Goal: Information Seeking & Learning: Check status

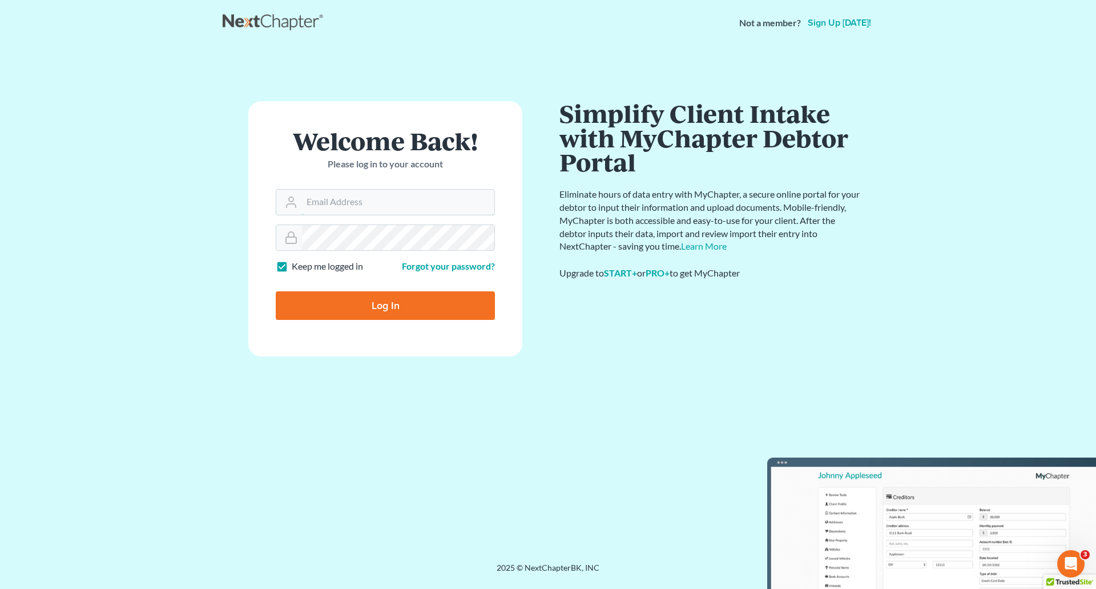
type input "[PERSON_NAME][EMAIL_ADDRESS][DOMAIN_NAME]"
click at [359, 300] on input "Log In" at bounding box center [385, 305] width 219 height 29
type input "Thinking..."
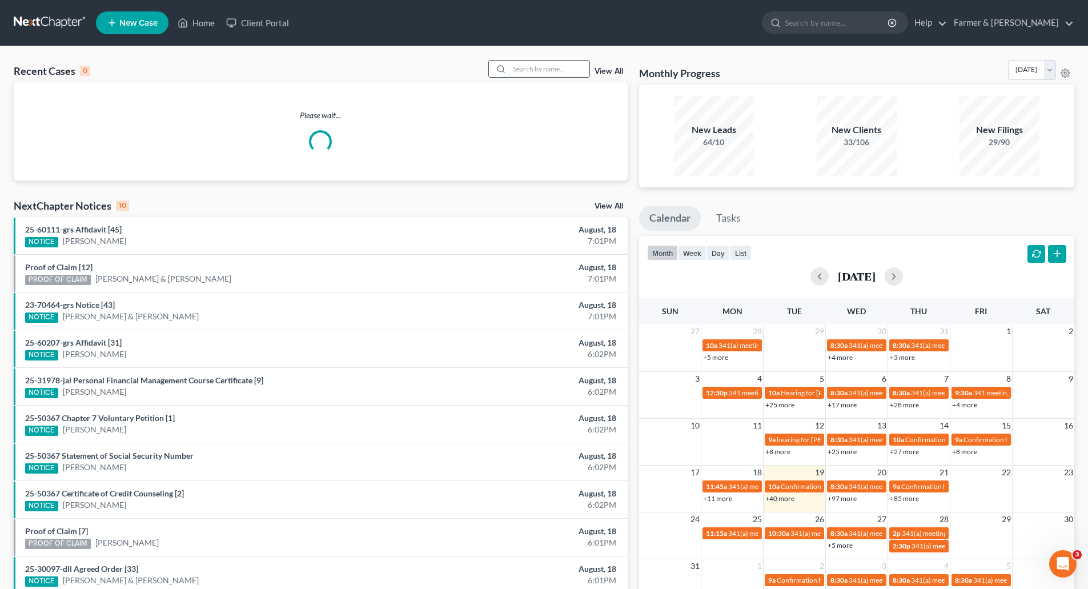
click at [521, 66] on input "search" at bounding box center [549, 69] width 80 height 17
paste input "25-50215"
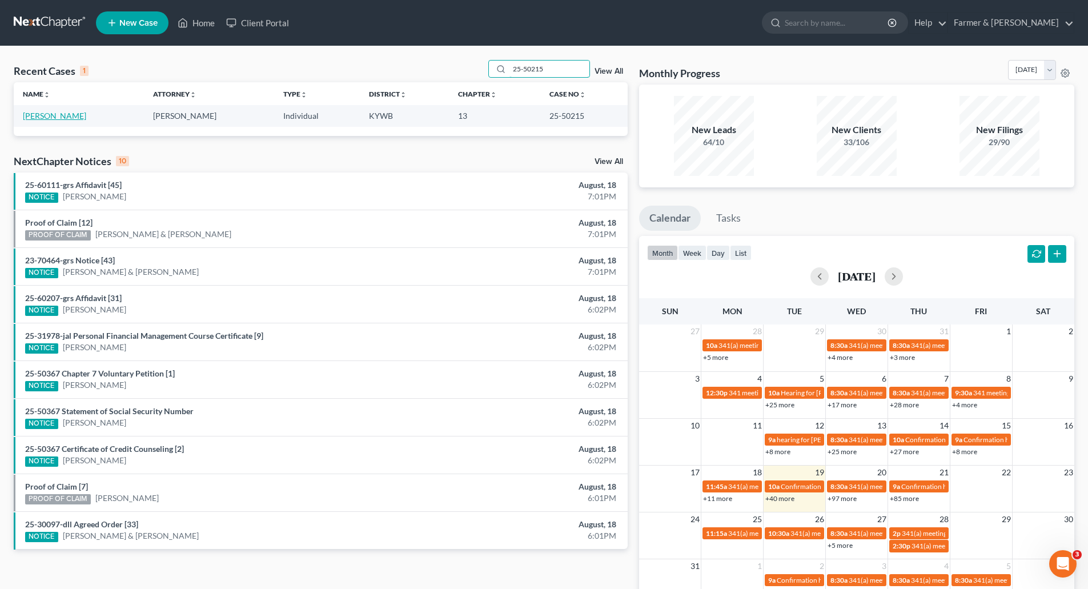
type input "25-50215"
click at [31, 112] on link "[PERSON_NAME]" at bounding box center [54, 116] width 63 height 10
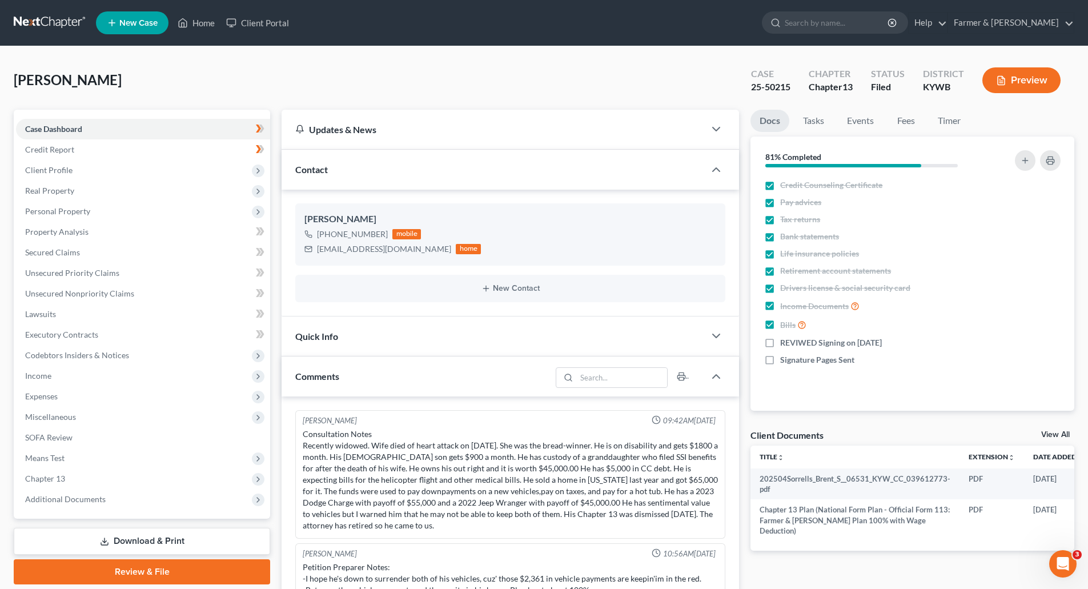
scroll to position [112, 0]
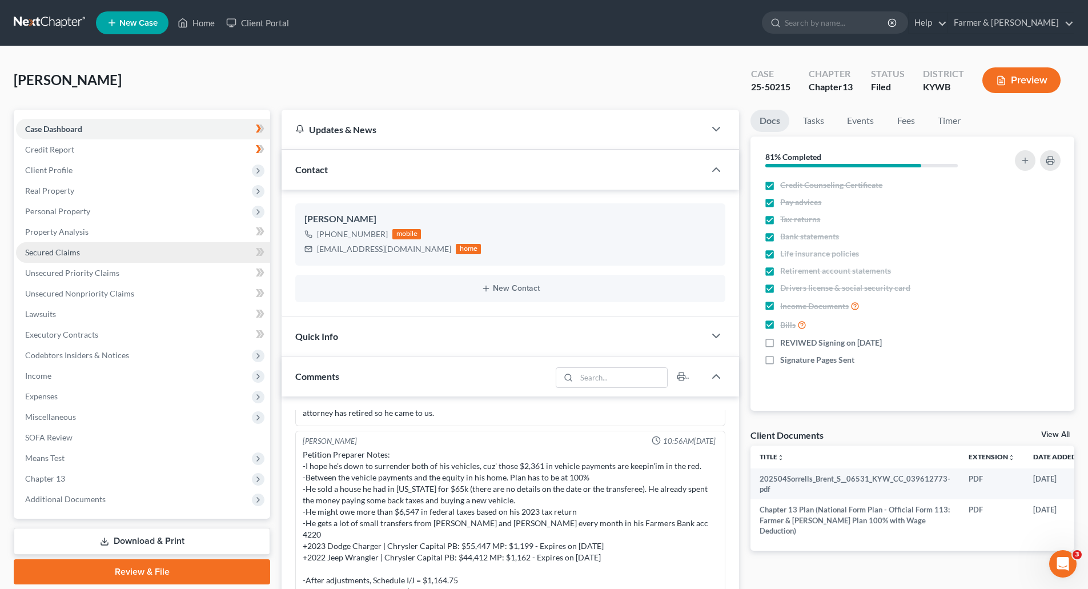
click at [61, 256] on span "Secured Claims" at bounding box center [52, 252] width 55 height 10
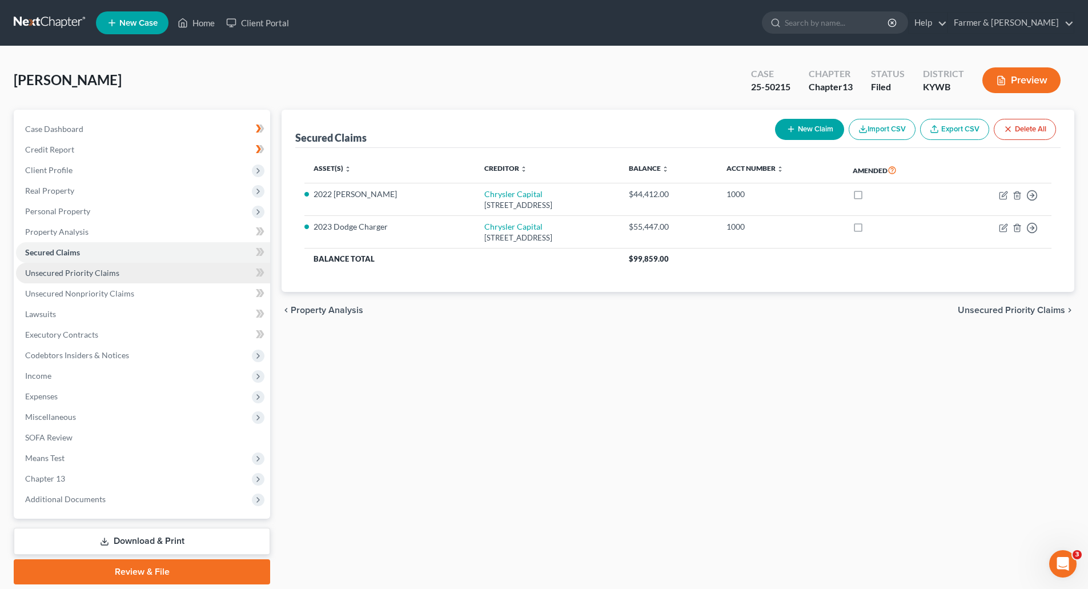
click at [109, 270] on span "Unsecured Priority Claims" at bounding box center [72, 273] width 94 height 10
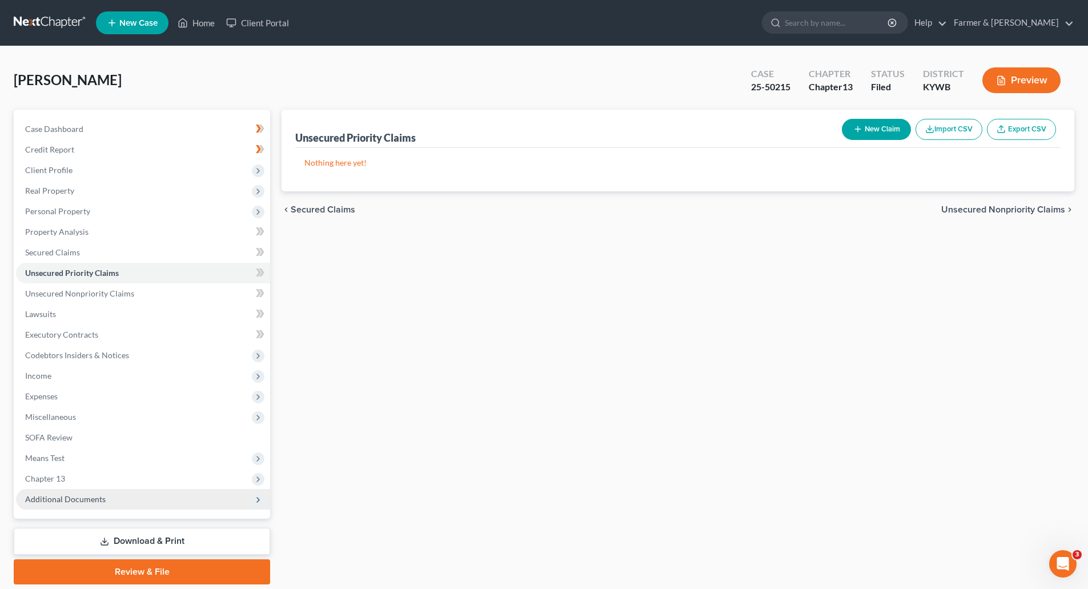
click at [99, 495] on span "Additional Documents" at bounding box center [65, 499] width 81 height 10
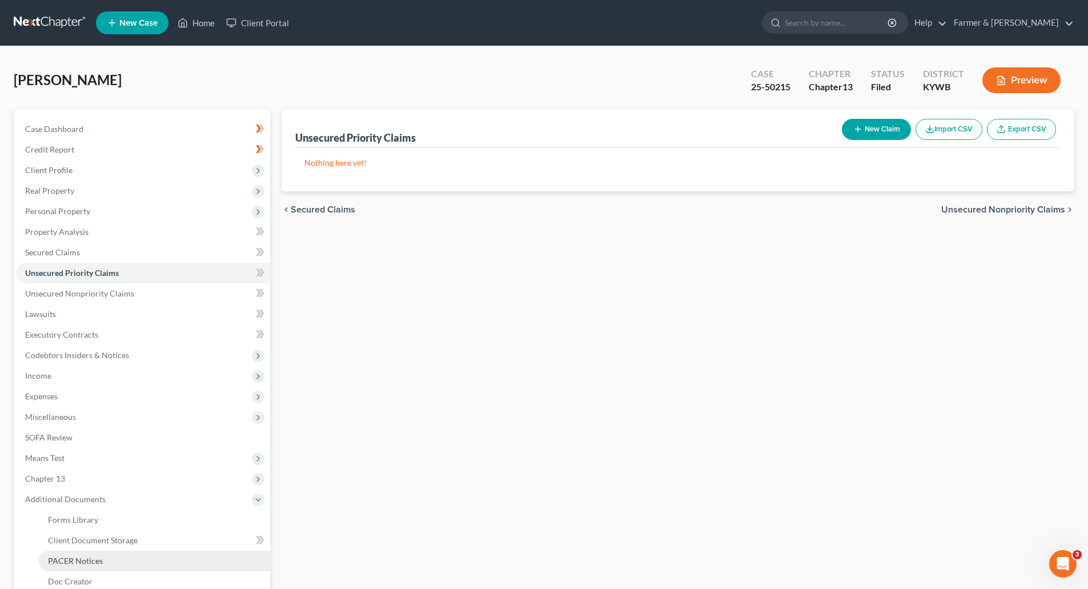
click at [92, 561] on span "PACER Notices" at bounding box center [75, 561] width 55 height 10
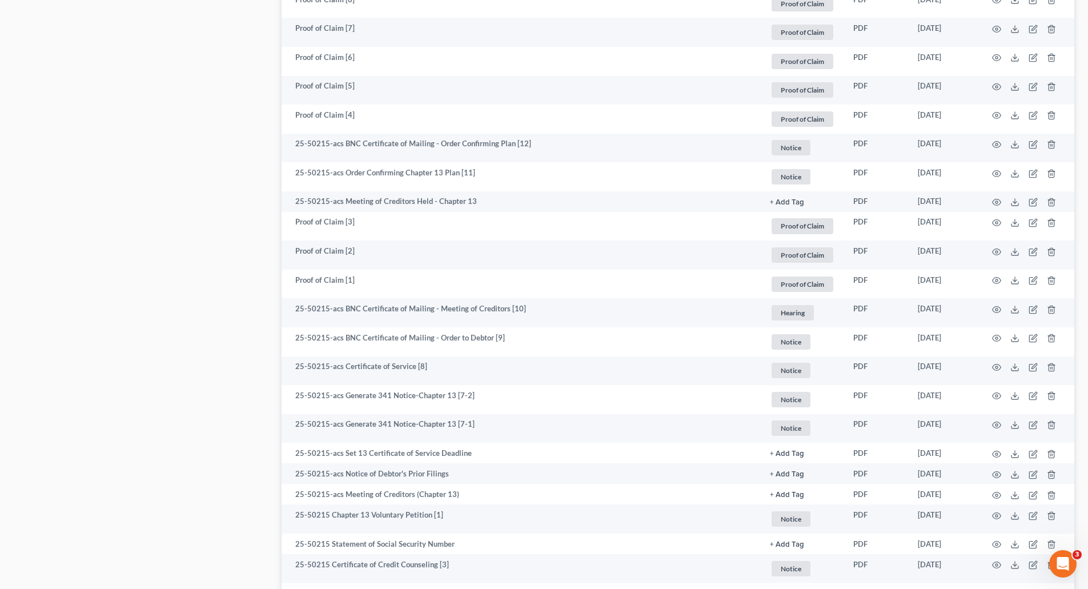
scroll to position [914, 0]
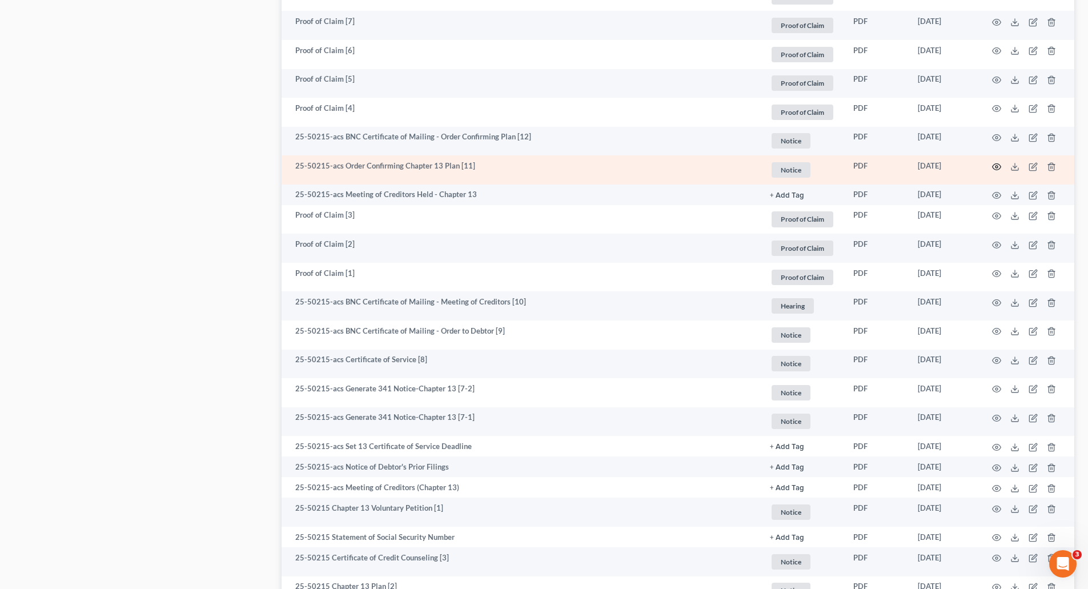
click at [1000, 165] on icon "button" at bounding box center [996, 166] width 9 height 9
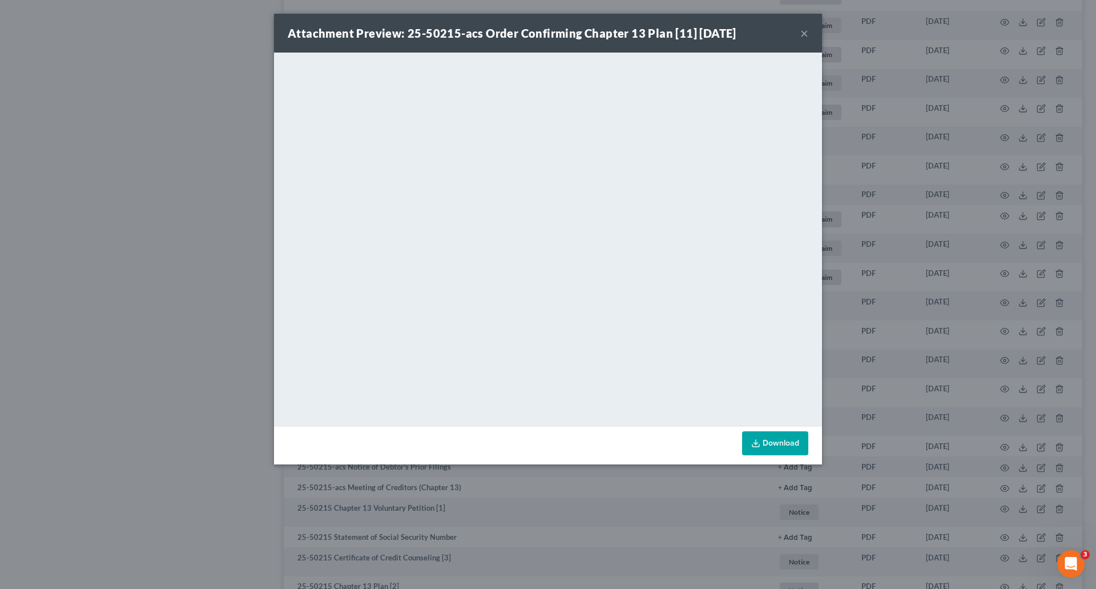
click at [805, 34] on button "×" at bounding box center [805, 33] width 8 height 14
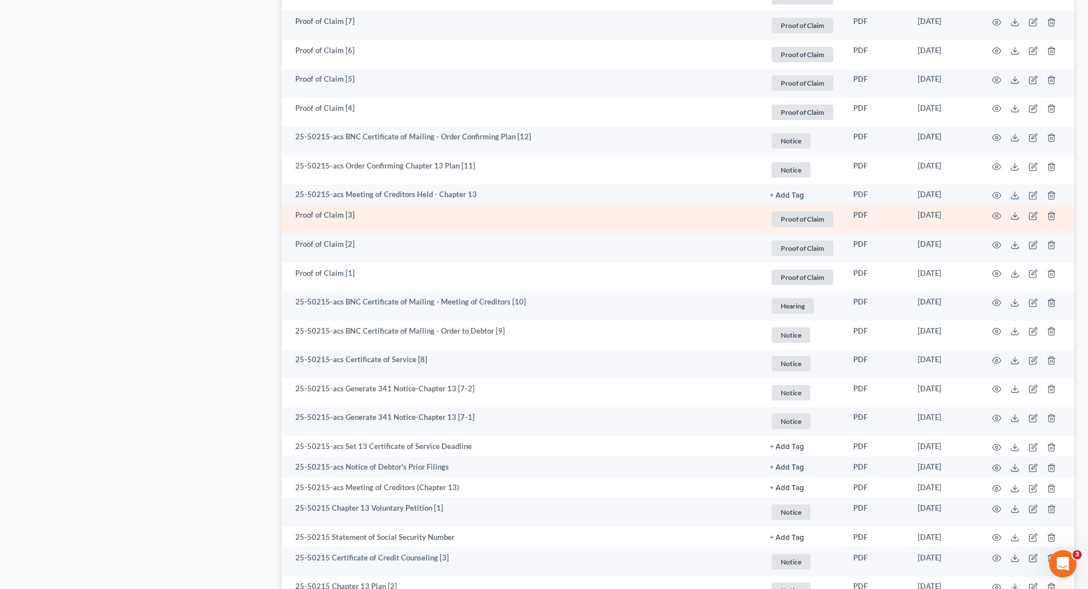
scroll to position [685, 0]
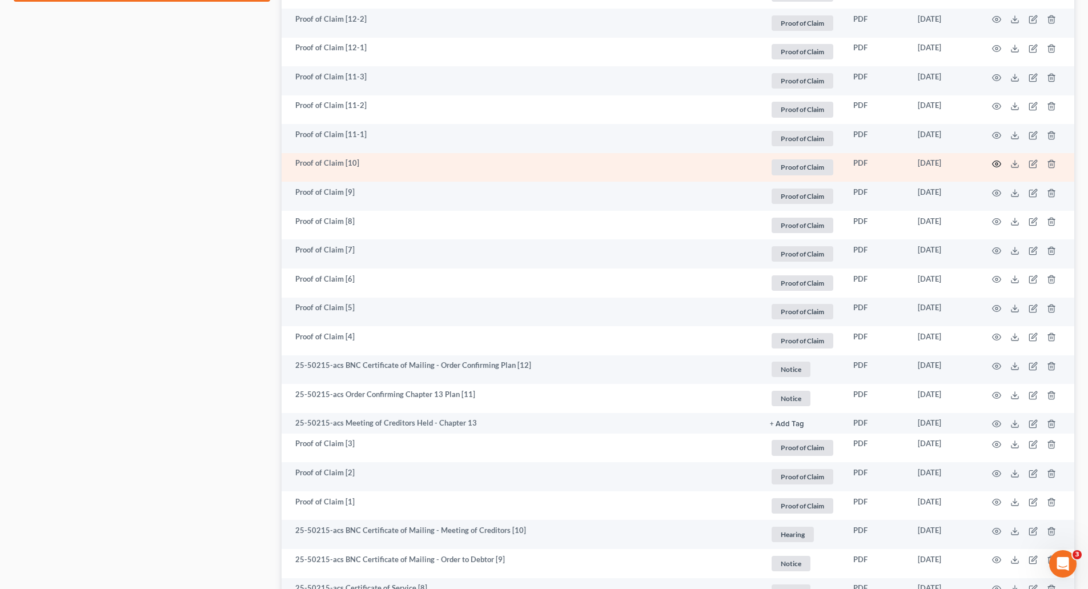
click at [996, 163] on circle "button" at bounding box center [996, 164] width 2 height 2
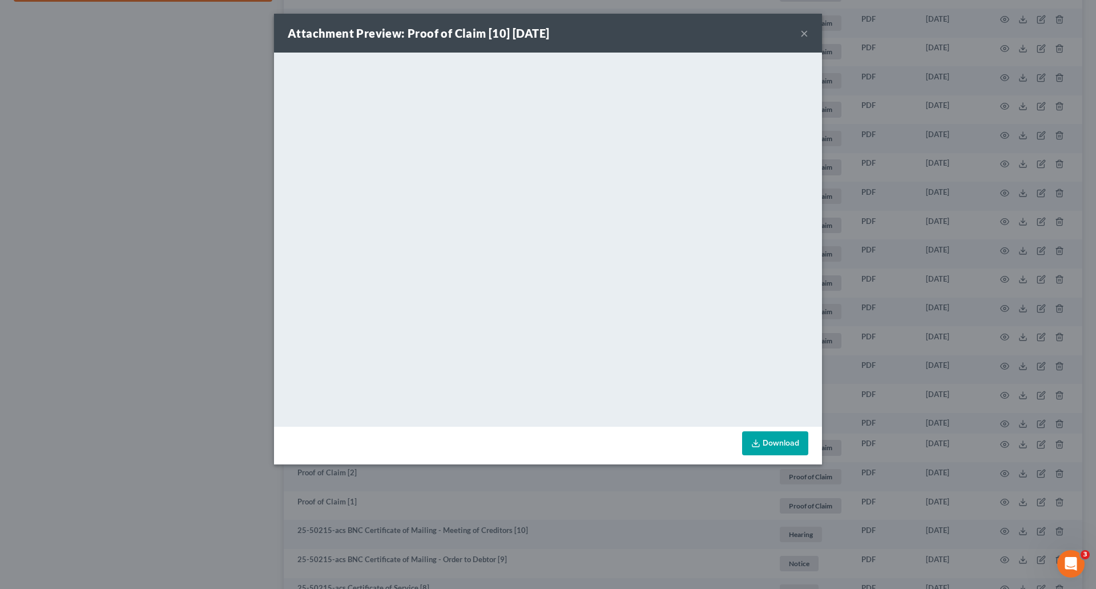
drag, startPoint x: 805, startPoint y: 32, endPoint x: 783, endPoint y: 21, distance: 24.5
click at [805, 32] on button "×" at bounding box center [805, 33] width 8 height 14
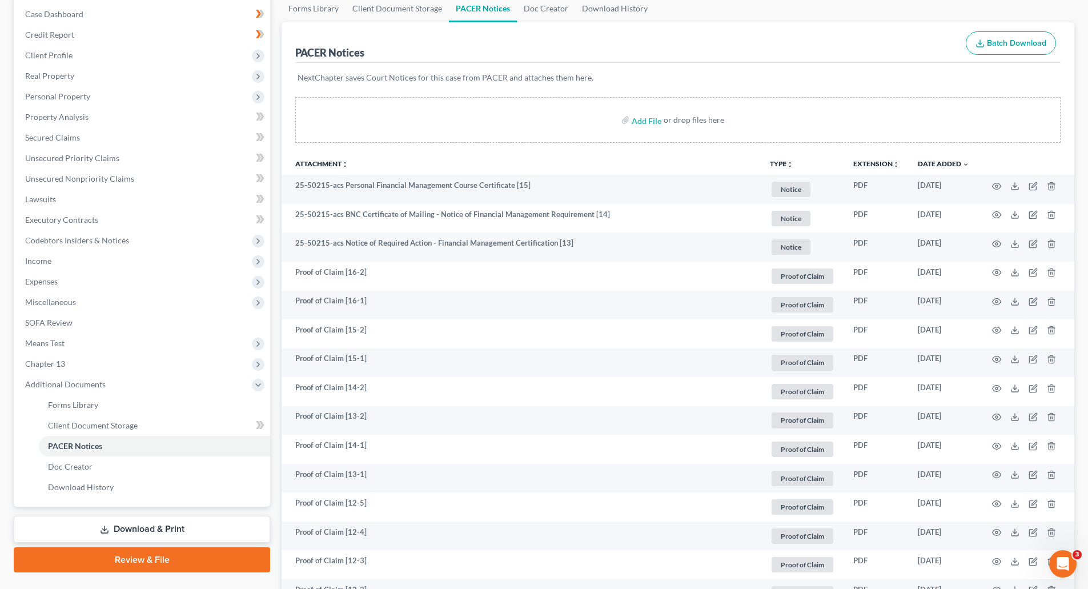
scroll to position [0, 0]
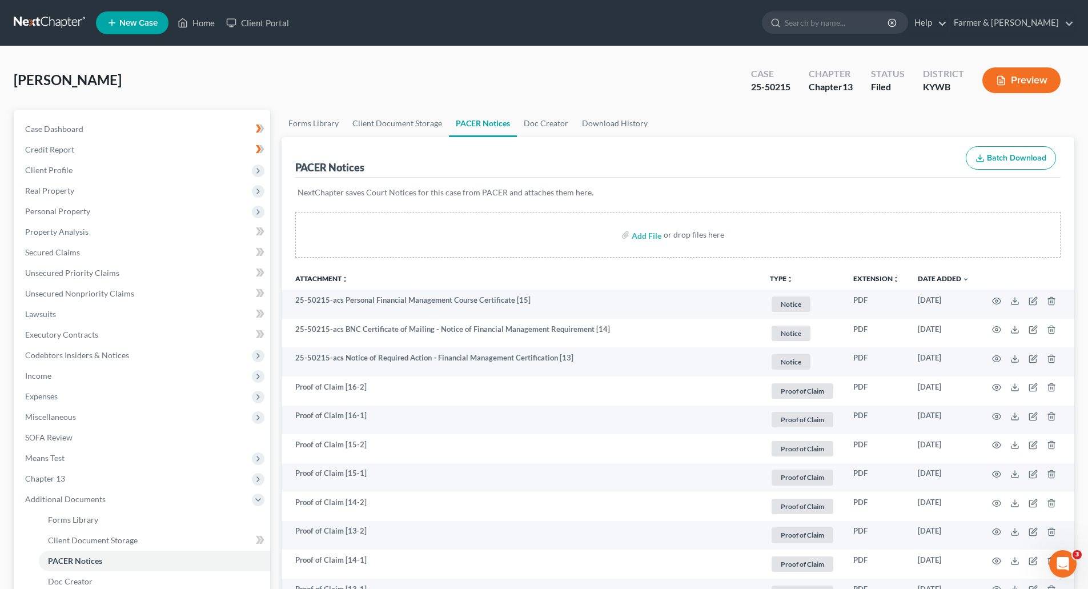
click at [38, 27] on link at bounding box center [50, 23] width 73 height 21
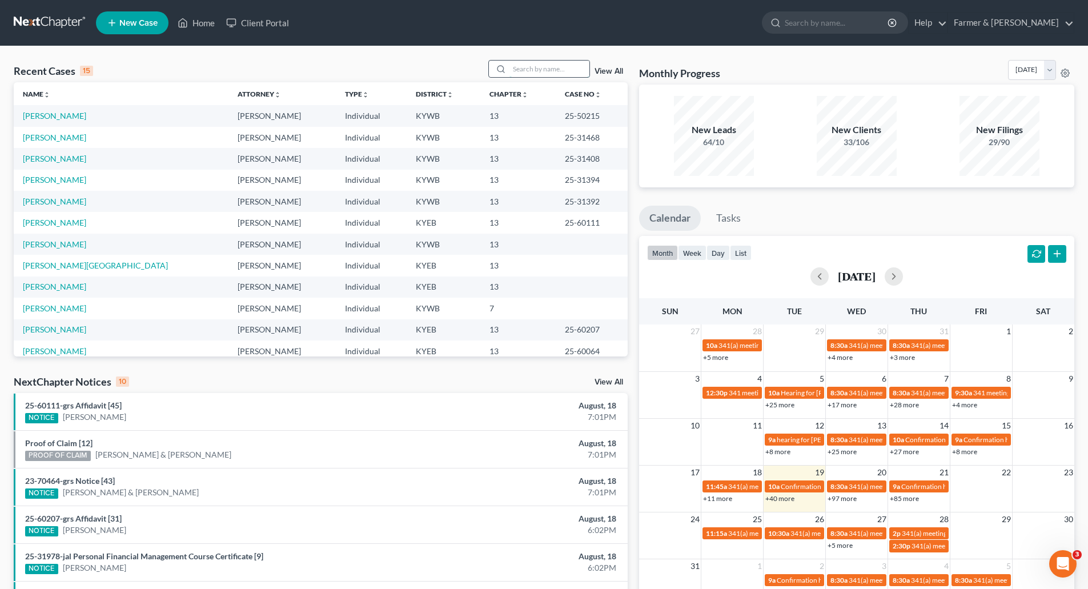
click at [518, 61] on input "search" at bounding box center [549, 69] width 80 height 17
paste input "25-50201"
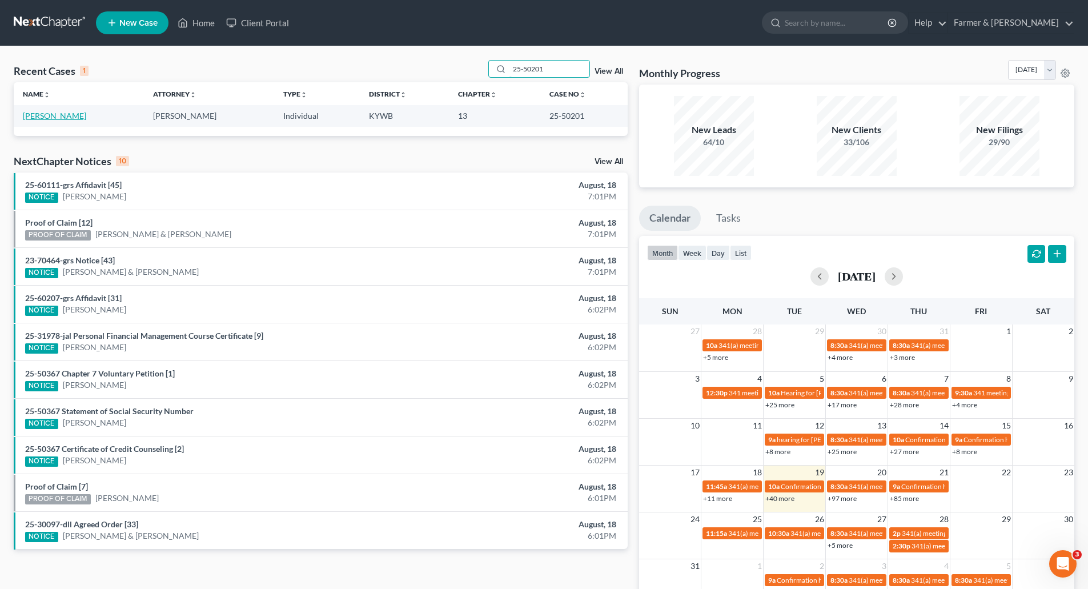
type input "25-50201"
click at [31, 114] on link "[PERSON_NAME]" at bounding box center [54, 116] width 63 height 10
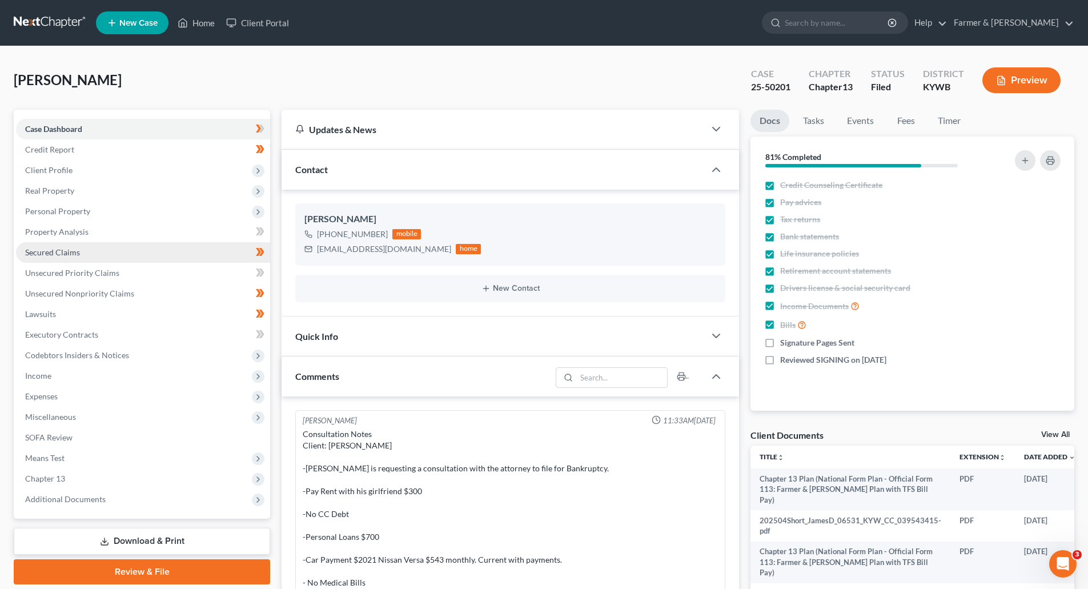
click at [54, 250] on span "Secured Claims" at bounding box center [52, 252] width 55 height 10
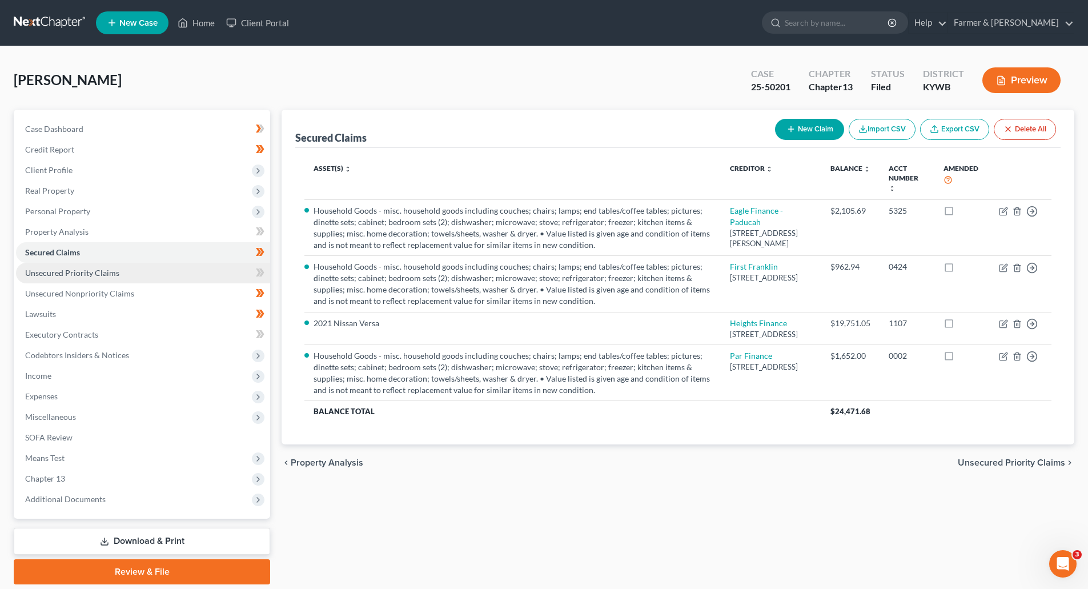
click at [66, 272] on span "Unsecured Priority Claims" at bounding box center [72, 273] width 94 height 10
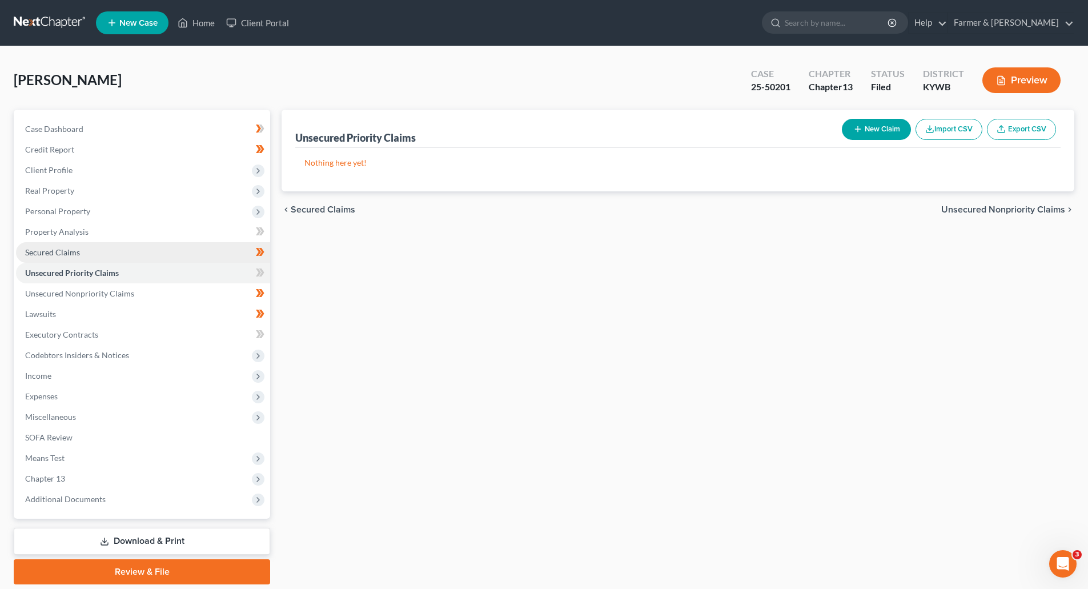
click at [95, 247] on link "Secured Claims" at bounding box center [143, 252] width 254 height 21
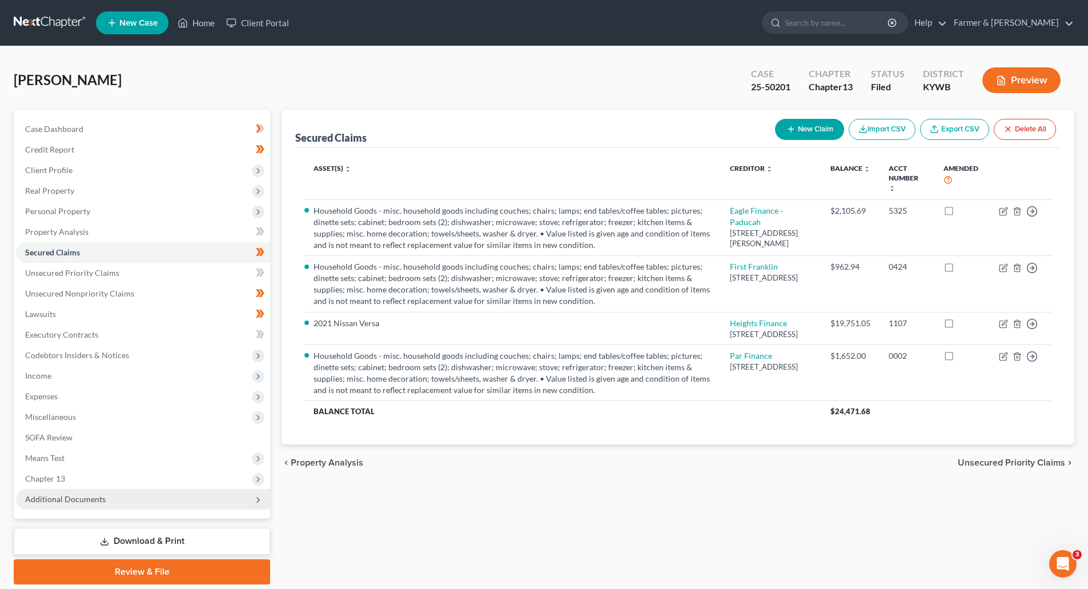
click at [81, 495] on span "Additional Documents" at bounding box center [65, 499] width 81 height 10
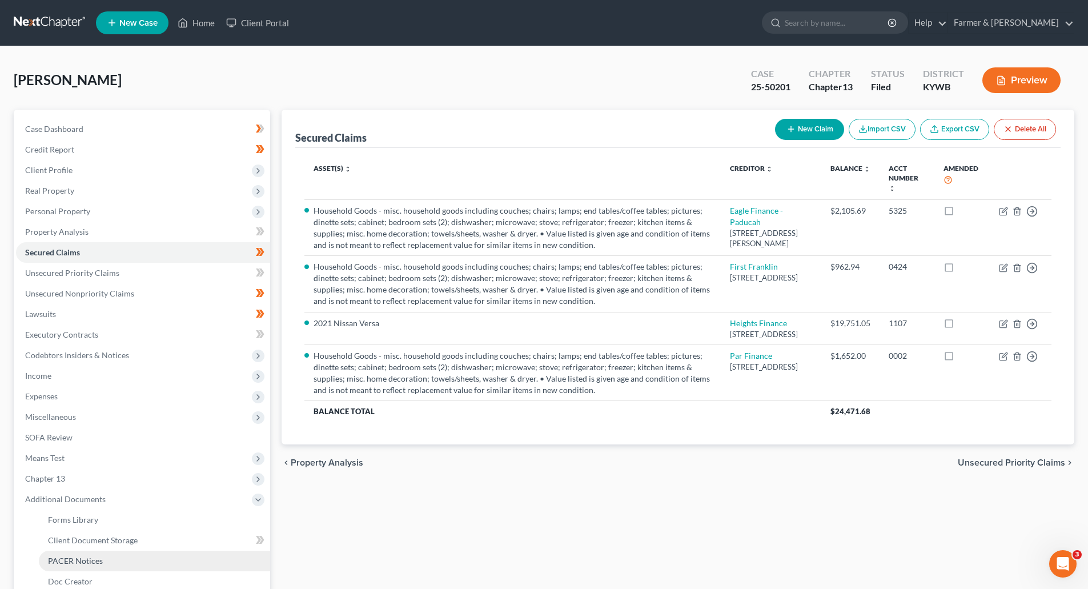
click at [62, 564] on span "PACER Notices" at bounding box center [75, 561] width 55 height 10
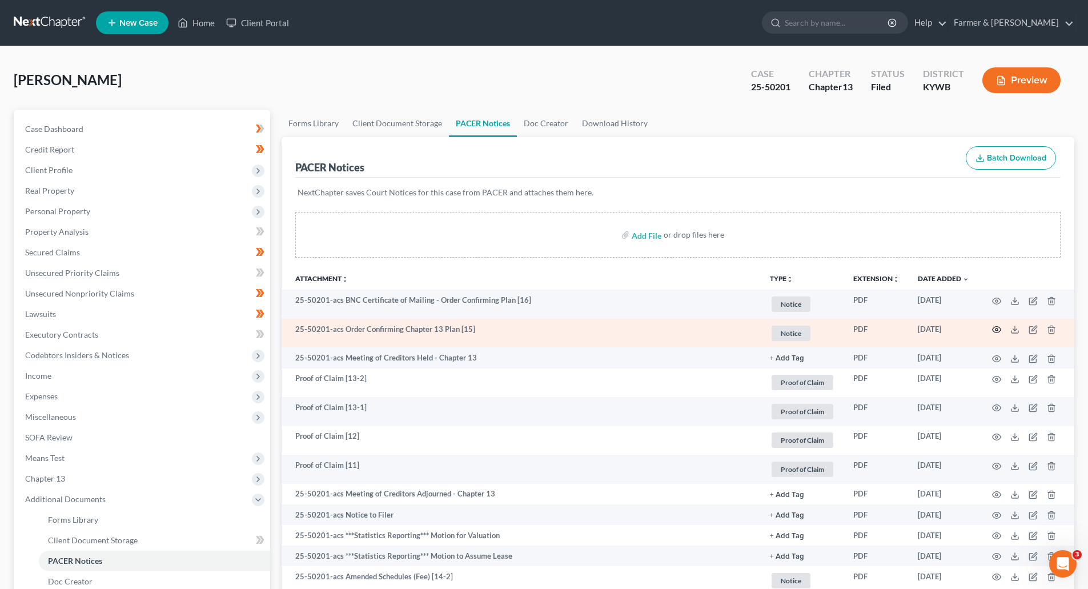
click at [996, 327] on icon "button" at bounding box center [996, 330] width 9 height 6
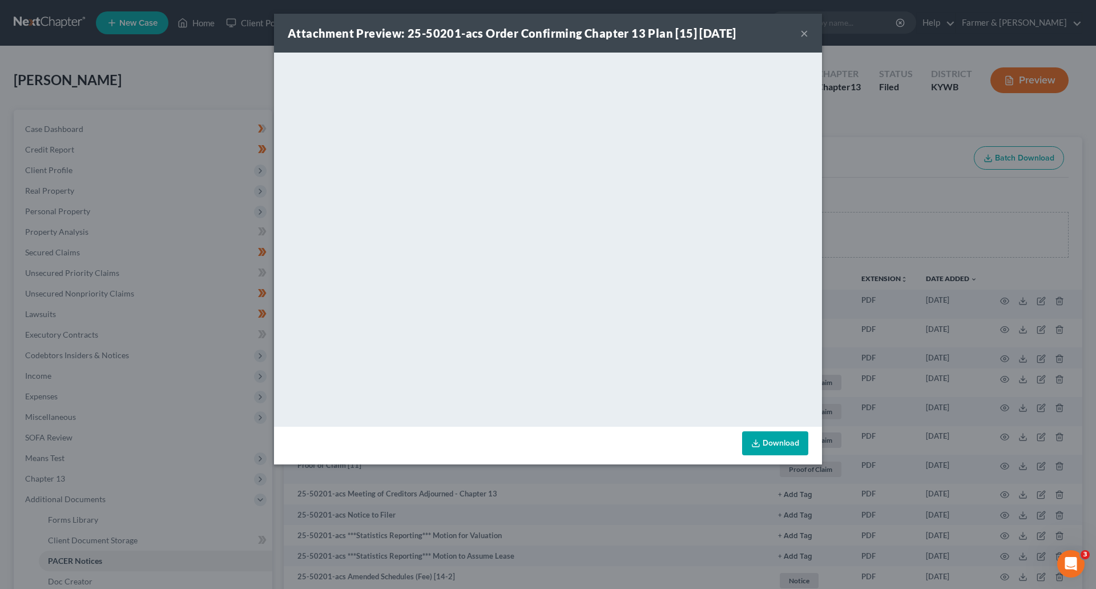
drag, startPoint x: 806, startPoint y: 31, endPoint x: 785, endPoint y: 38, distance: 22.2
click at [805, 34] on button "×" at bounding box center [805, 33] width 8 height 14
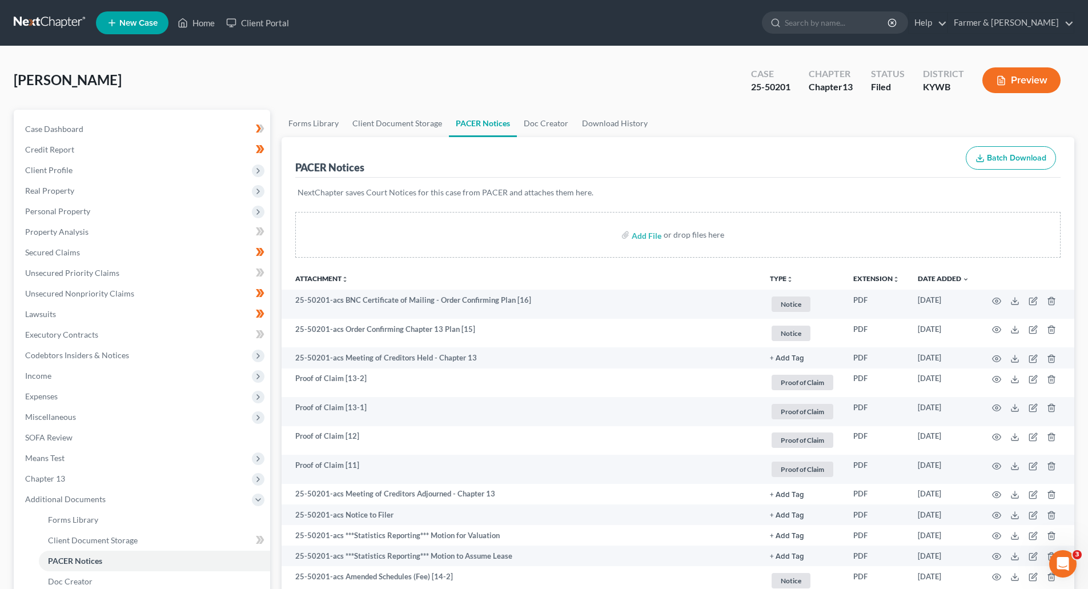
click at [46, 19] on link at bounding box center [50, 23] width 73 height 21
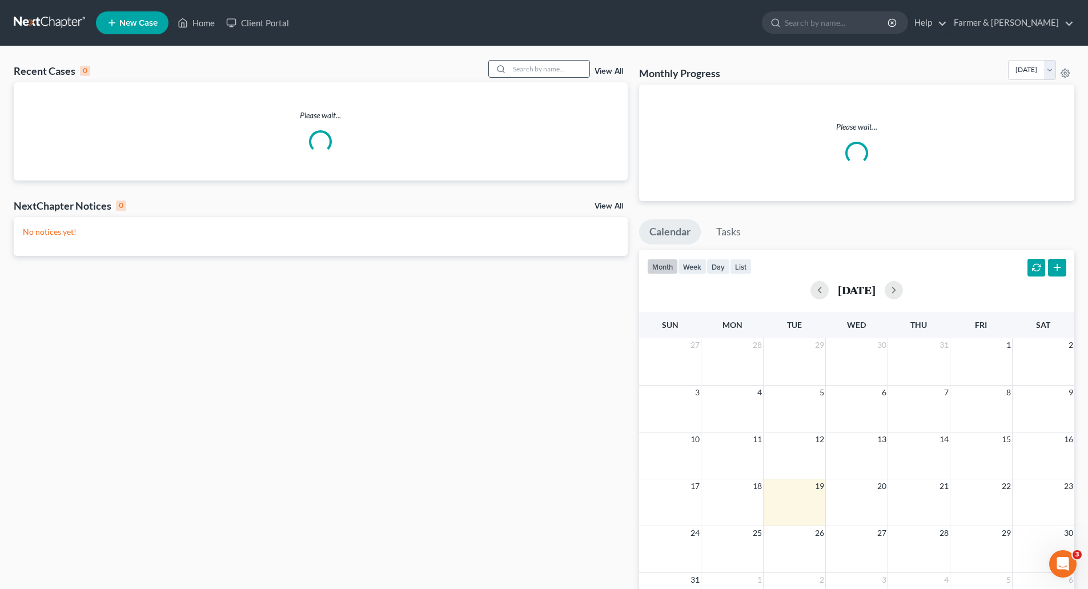
click at [528, 64] on input "search" at bounding box center [549, 69] width 80 height 17
paste input "25-50202"
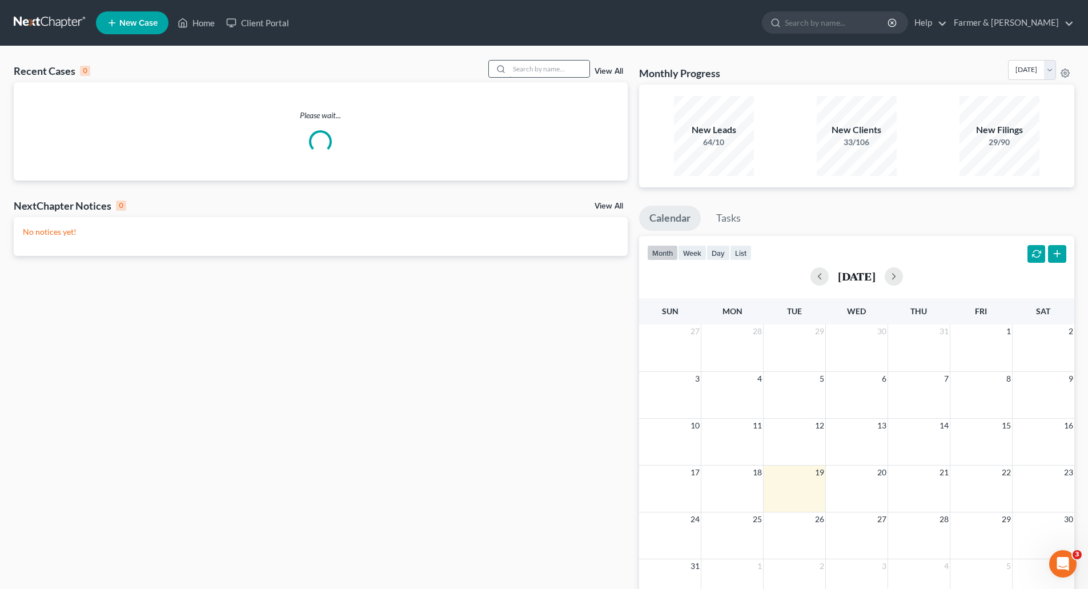
type input "25-50202"
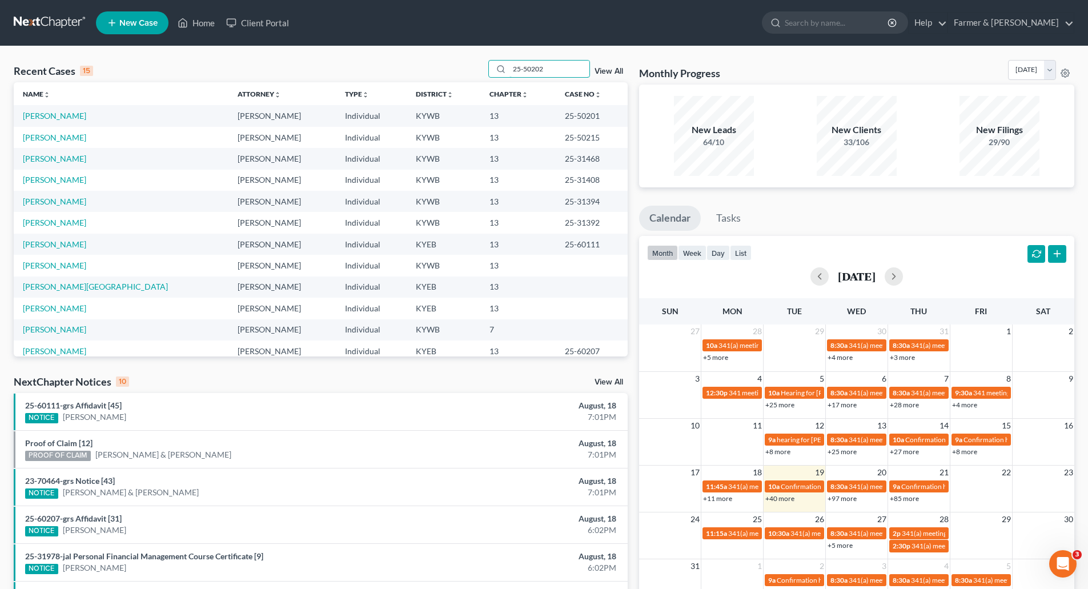
drag, startPoint x: 545, startPoint y: 73, endPoint x: 353, endPoint y: 86, distance: 192.3
click at [353, 86] on div "Recent Cases 15 25-50202 View All Name unfold_more expand_more expand_less Atto…" at bounding box center [321, 208] width 614 height 296
paste input "25-50202"
drag, startPoint x: 552, startPoint y: 71, endPoint x: 373, endPoint y: 85, distance: 179.3
click at [385, 84] on div "Recent Cases 15 25-50202 View All Name unfold_more expand_more expand_less Atto…" at bounding box center [321, 208] width 614 height 296
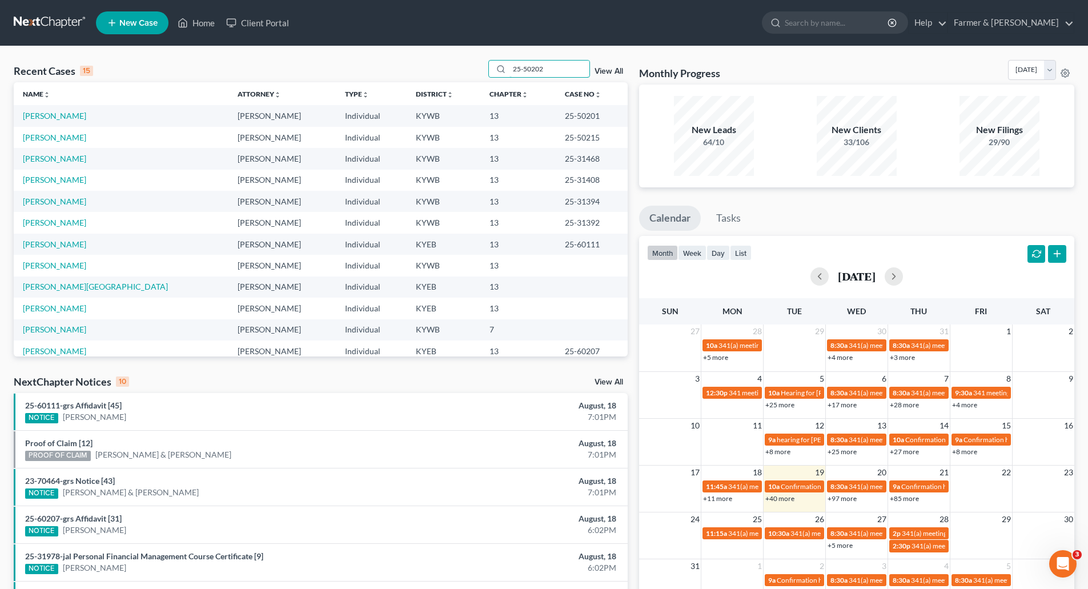
paste input "16"
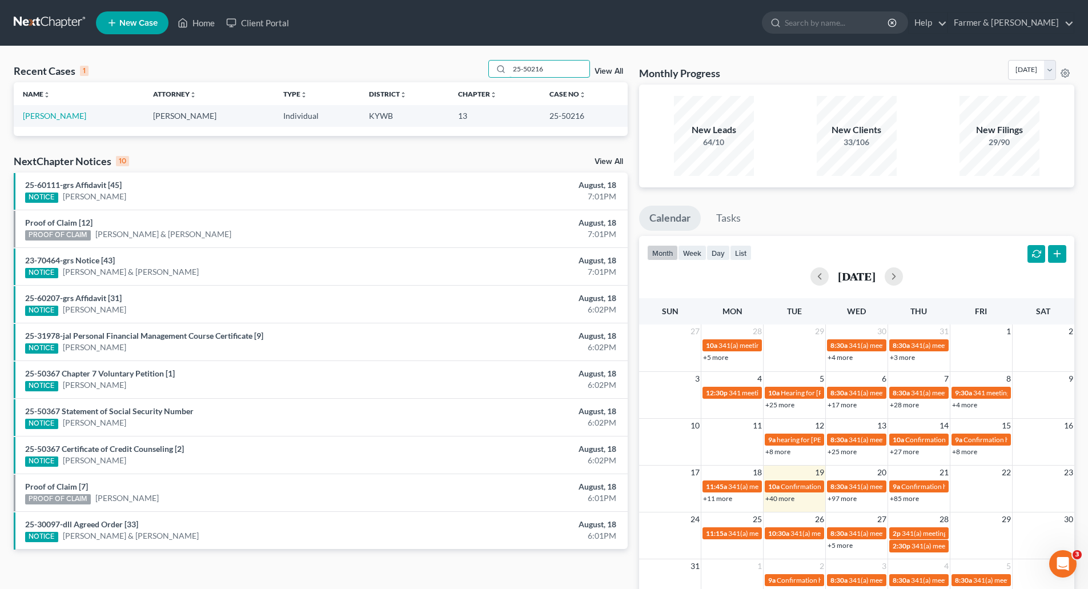
type input "25-50216"
click at [42, 118] on link "[PERSON_NAME]" at bounding box center [54, 116] width 63 height 10
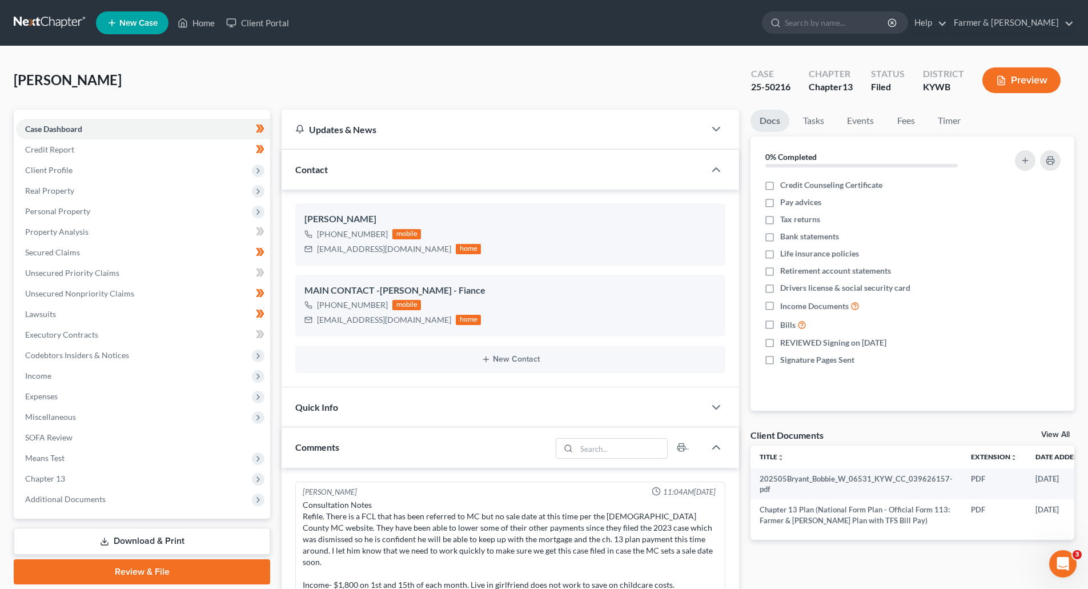
scroll to position [78, 0]
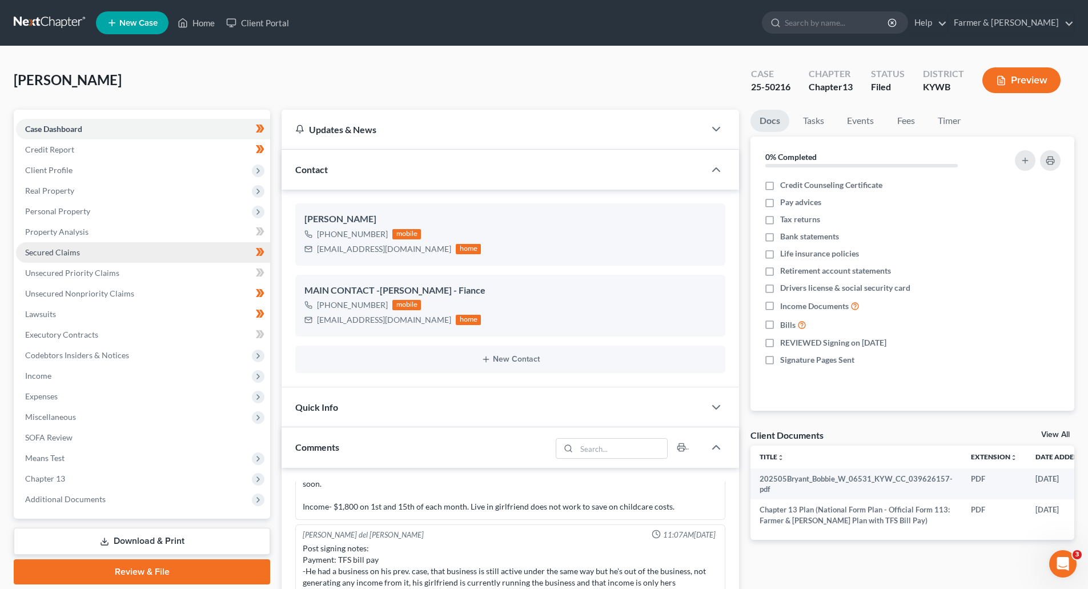
click at [41, 254] on span "Secured Claims" at bounding box center [52, 252] width 55 height 10
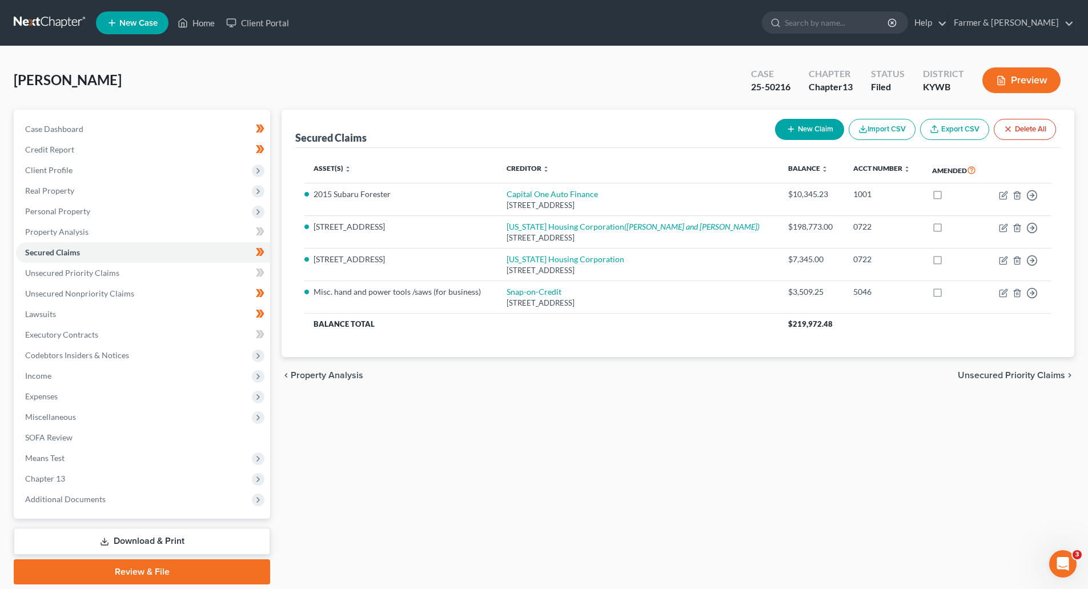
drag, startPoint x: 704, startPoint y: 305, endPoint x: 288, endPoint y: 179, distance: 434.3
click at [288, 179] on div "Secured Claims New Claim Import CSV Export CSV Delete All Asset(s) expand_more …" at bounding box center [678, 234] width 793 height 248
copy table "Asset(s) expand_more expand_less unfold_more Creditor expand_more expand_less u…"
click at [90, 501] on span "Additional Documents" at bounding box center [65, 499] width 81 height 10
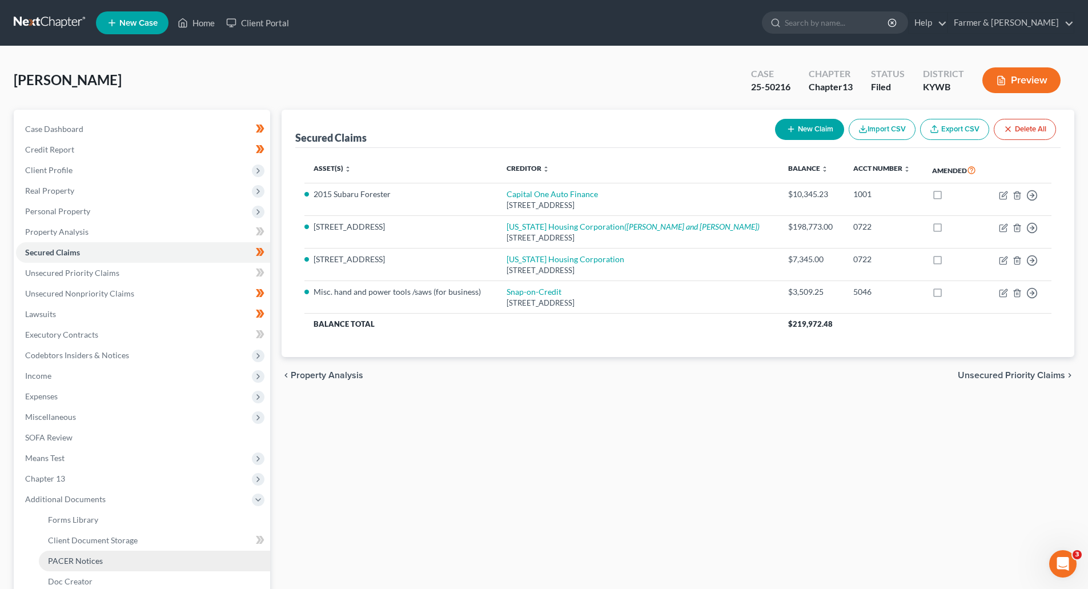
click at [91, 557] on span "PACER Notices" at bounding box center [75, 561] width 55 height 10
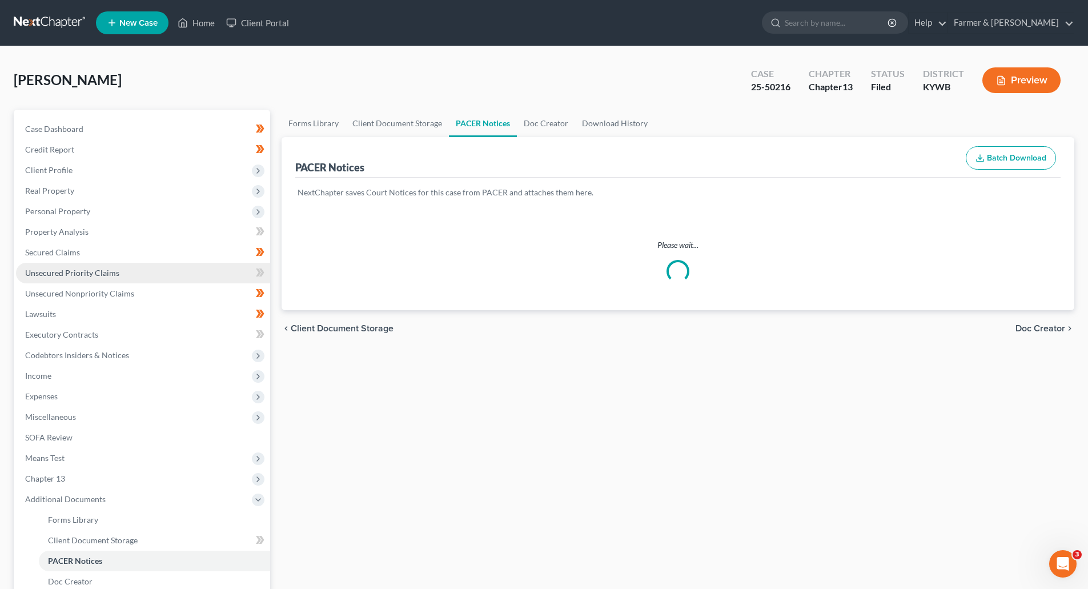
click at [57, 272] on span "Unsecured Priority Claims" at bounding box center [72, 273] width 94 height 10
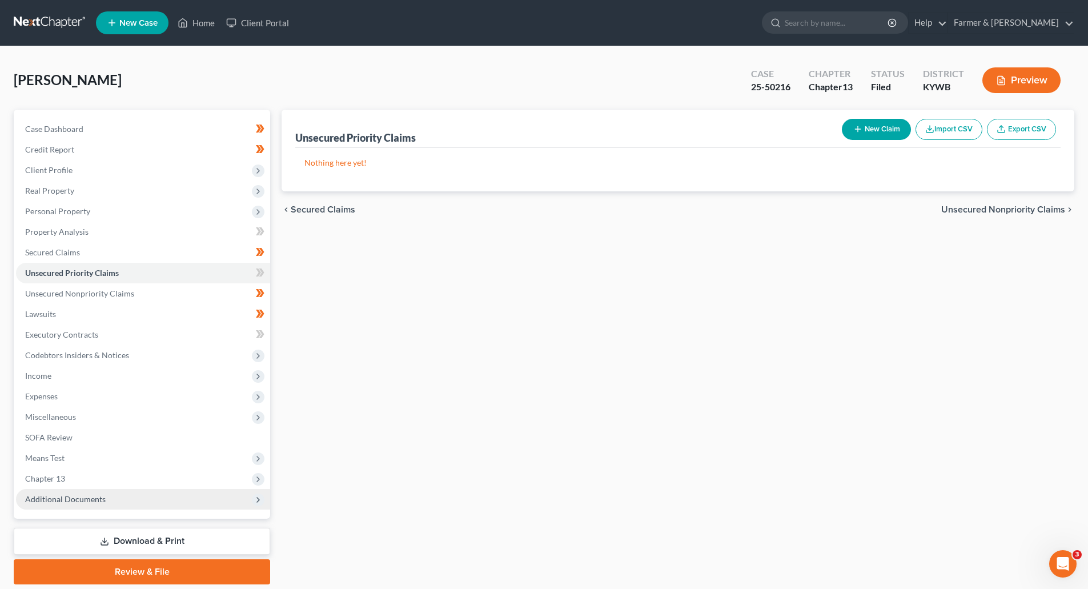
click at [50, 501] on span "Additional Documents" at bounding box center [65, 499] width 81 height 10
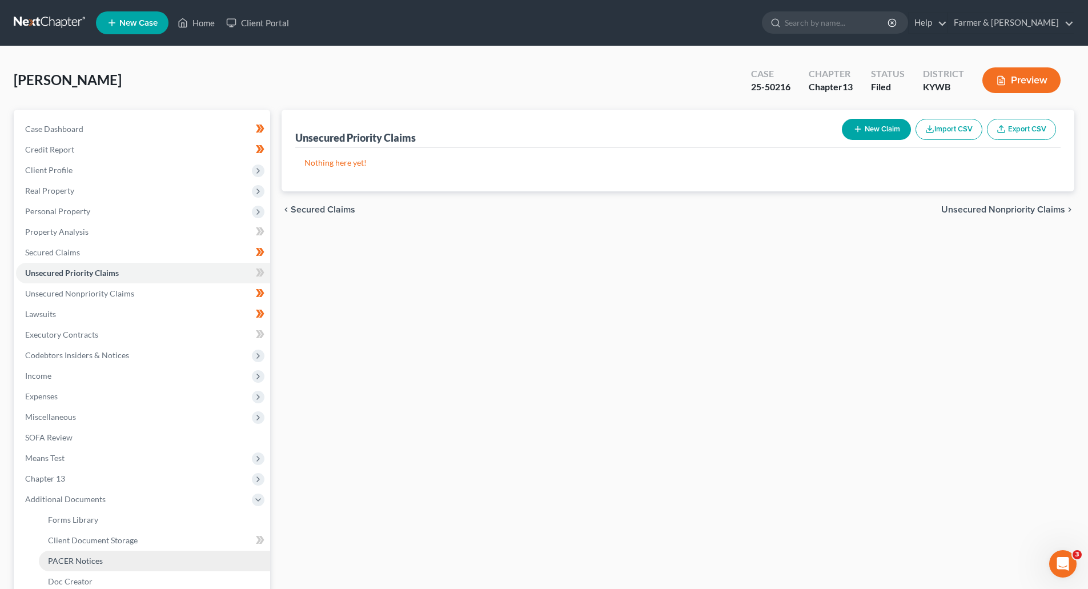
click at [52, 565] on link "PACER Notices" at bounding box center [154, 560] width 231 height 21
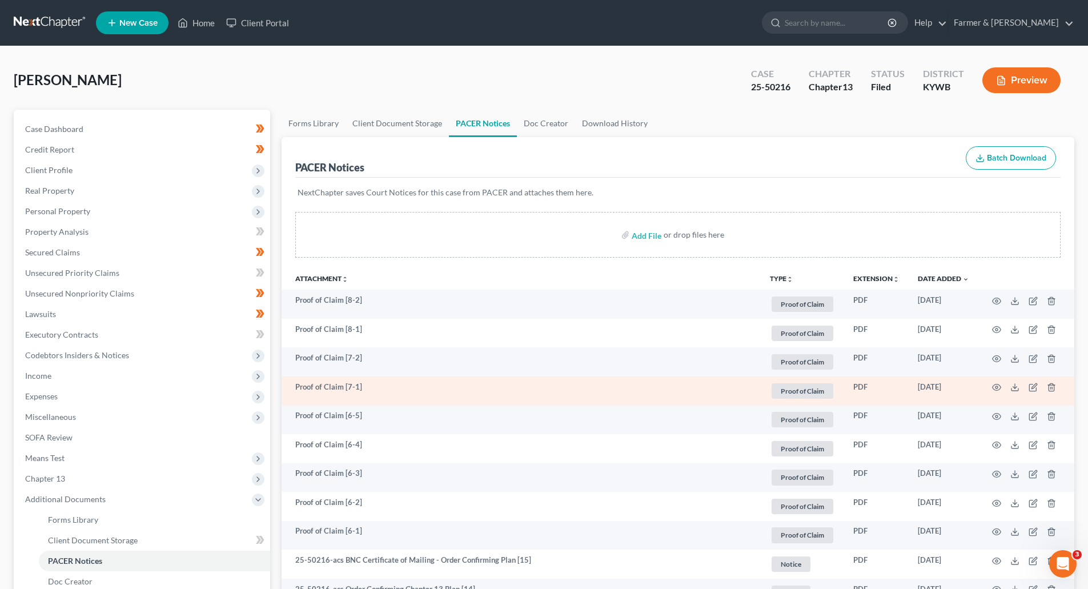
scroll to position [228, 0]
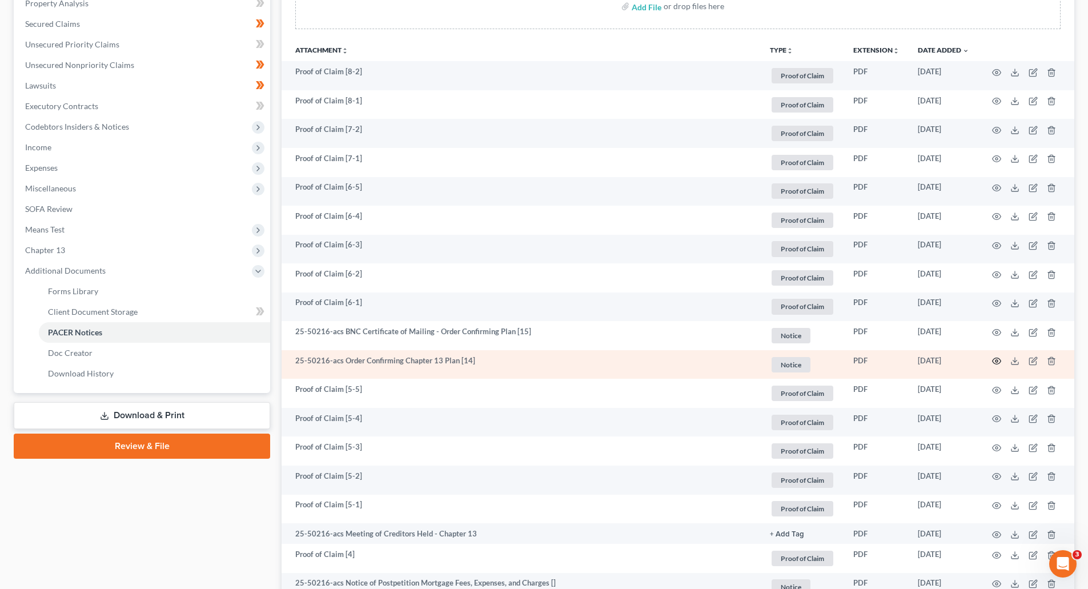
click at [994, 362] on icon "button" at bounding box center [996, 360] width 9 height 9
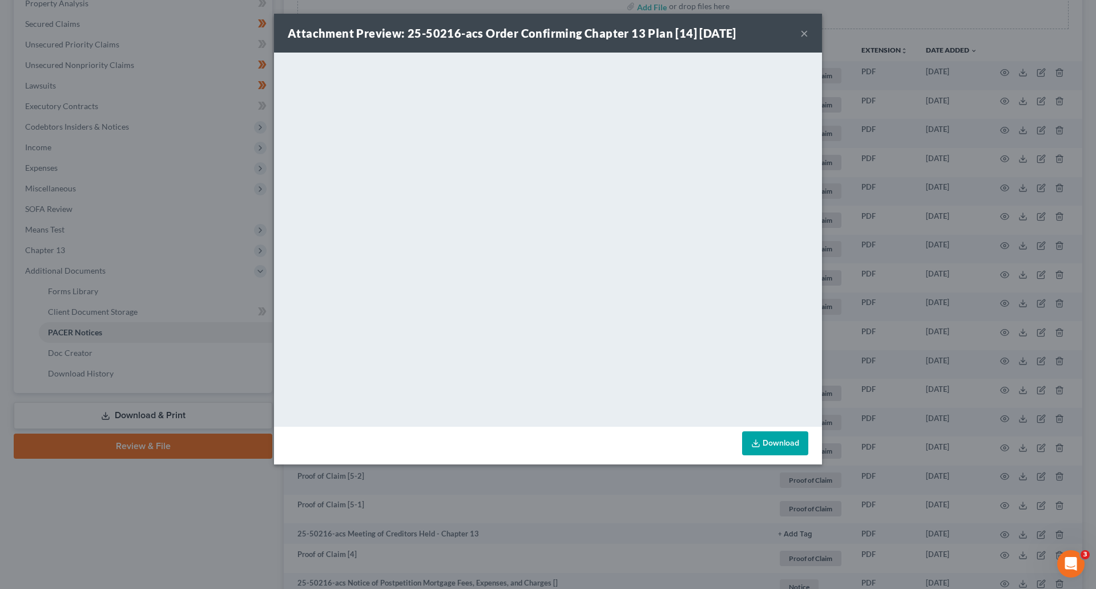
click at [799, 34] on div "Attachment Preview: 25-50216-acs Order Confirming Chapter 13 Plan [14] 06/23/20…" at bounding box center [548, 33] width 548 height 39
click at [801, 35] on button "×" at bounding box center [805, 33] width 8 height 14
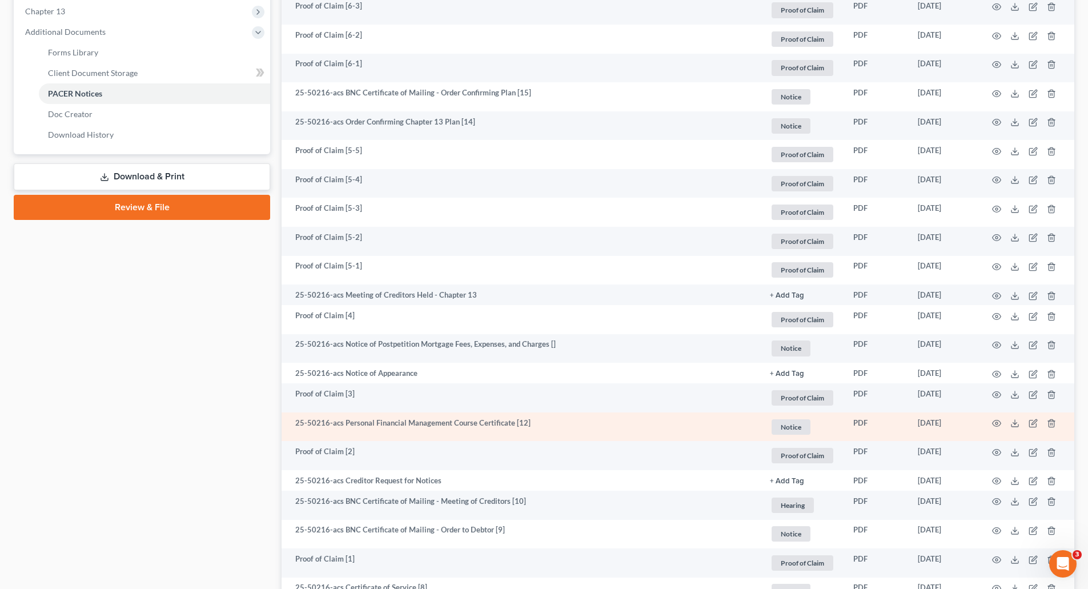
scroll to position [685, 0]
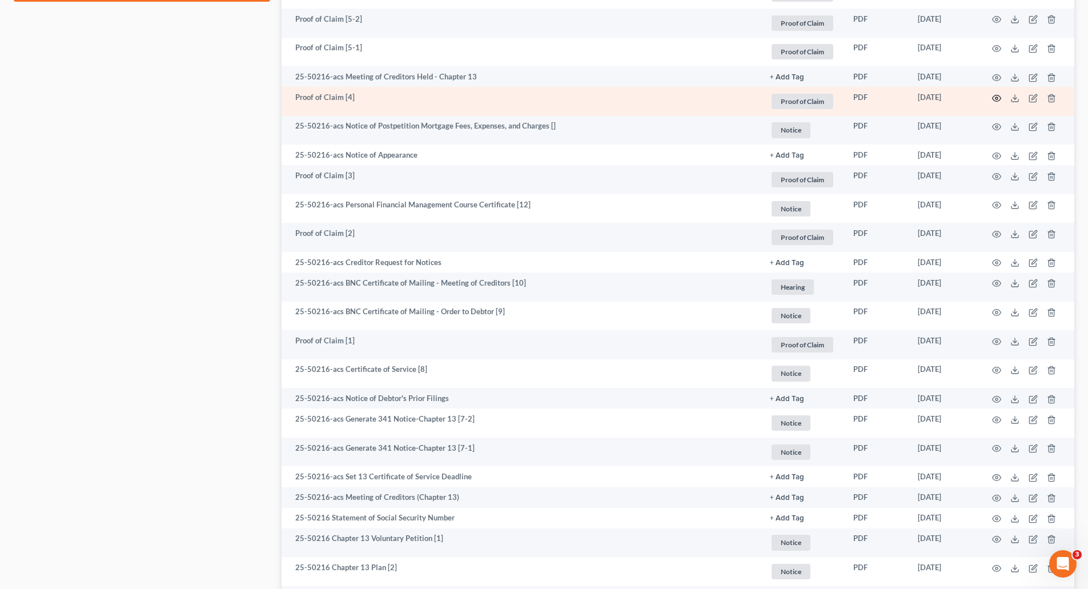
click at [995, 98] on icon "button" at bounding box center [996, 98] width 9 height 9
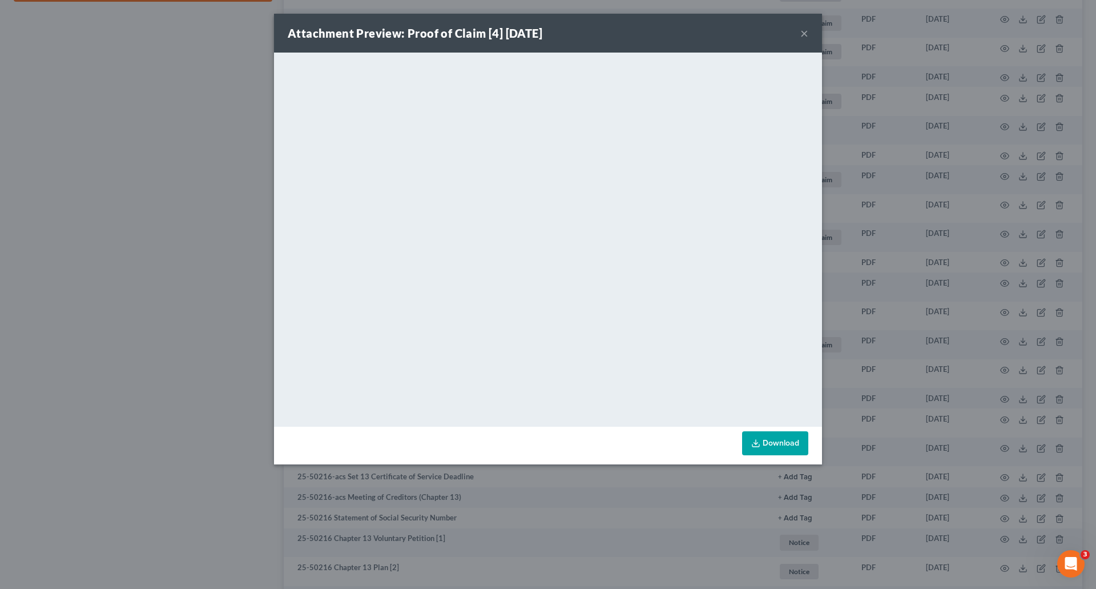
click at [805, 38] on button "×" at bounding box center [805, 33] width 8 height 14
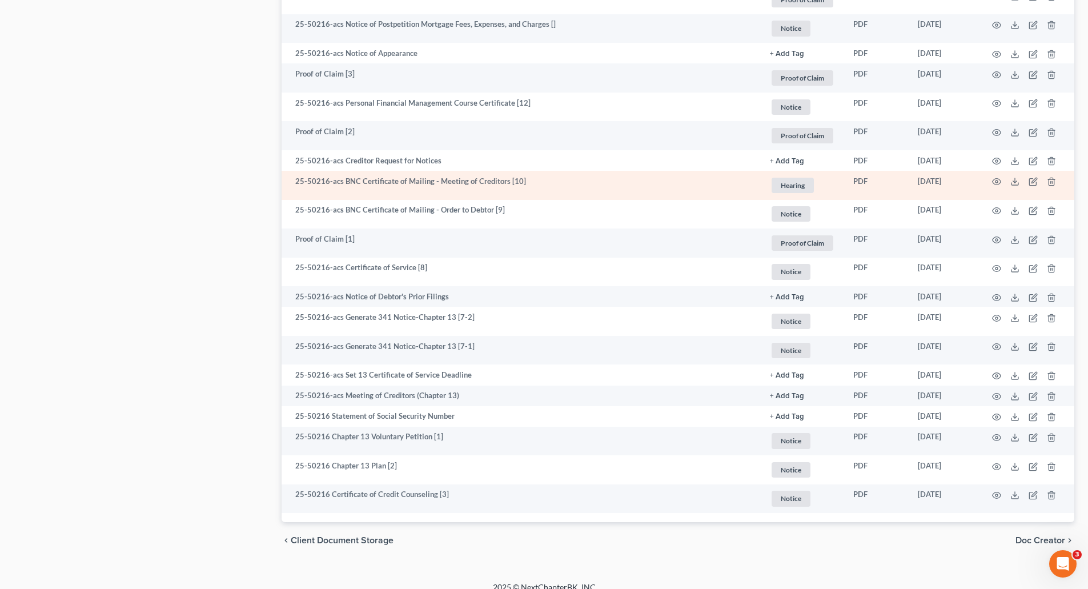
scroll to position [800, 0]
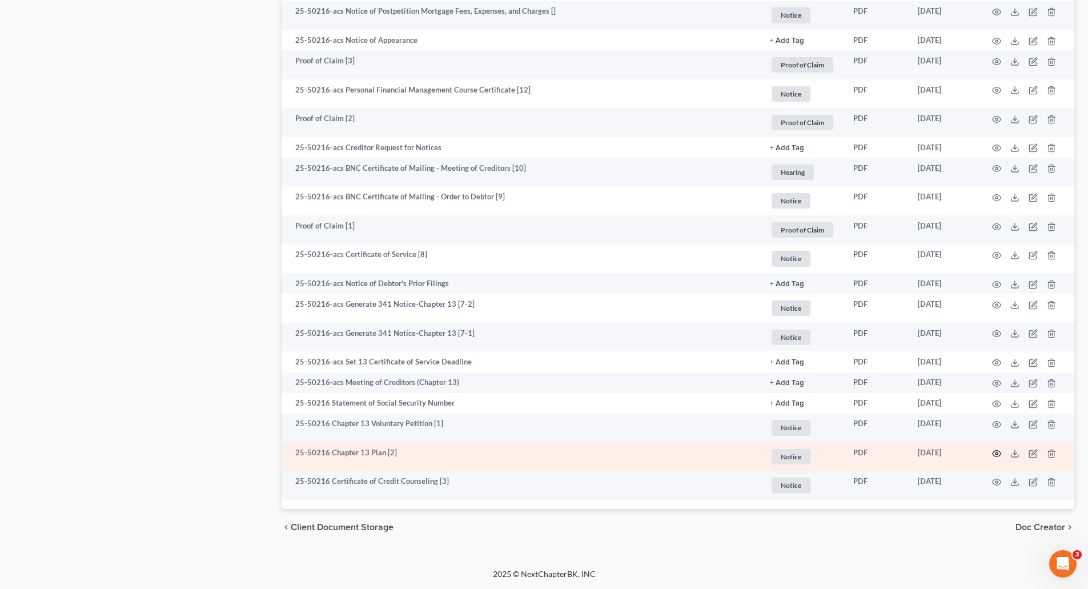
click at [996, 457] on icon "button" at bounding box center [996, 453] width 9 height 9
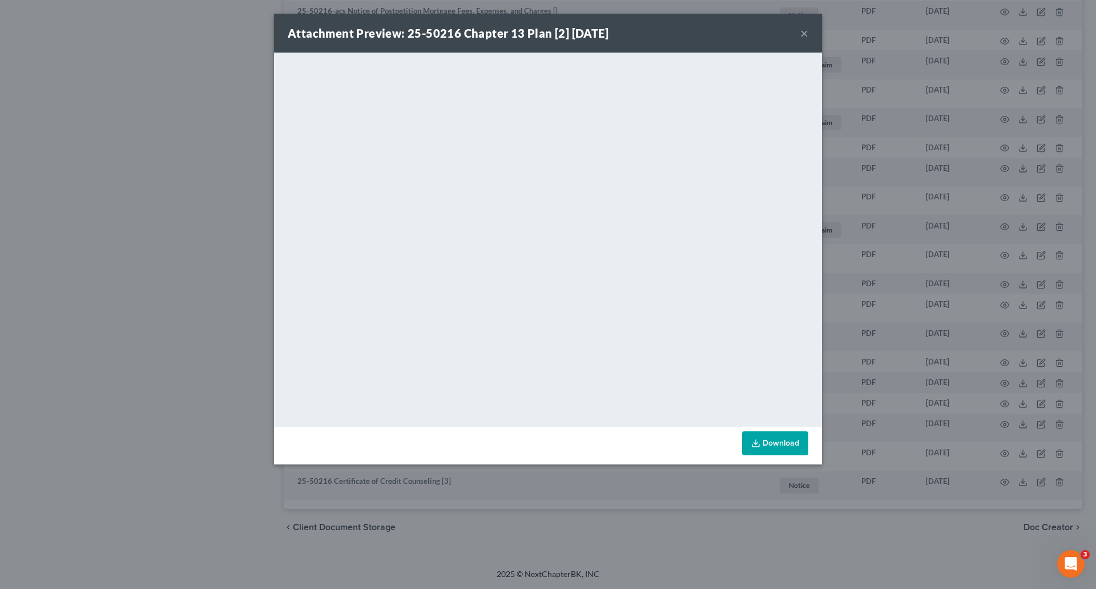
click at [805, 32] on button "×" at bounding box center [805, 33] width 8 height 14
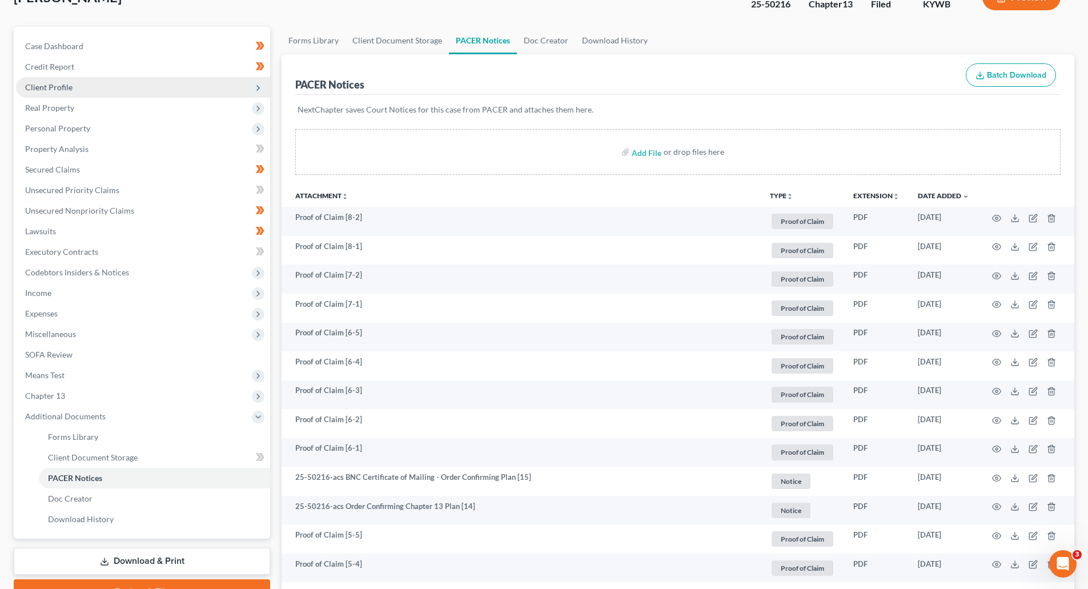
scroll to position [0, 0]
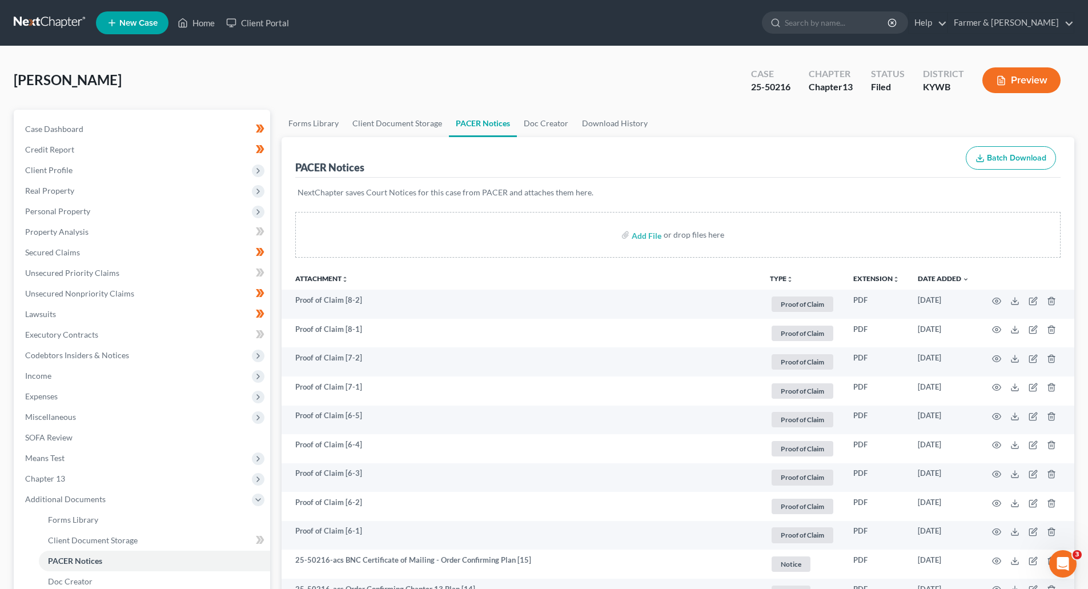
click at [22, 25] on link at bounding box center [50, 23] width 73 height 21
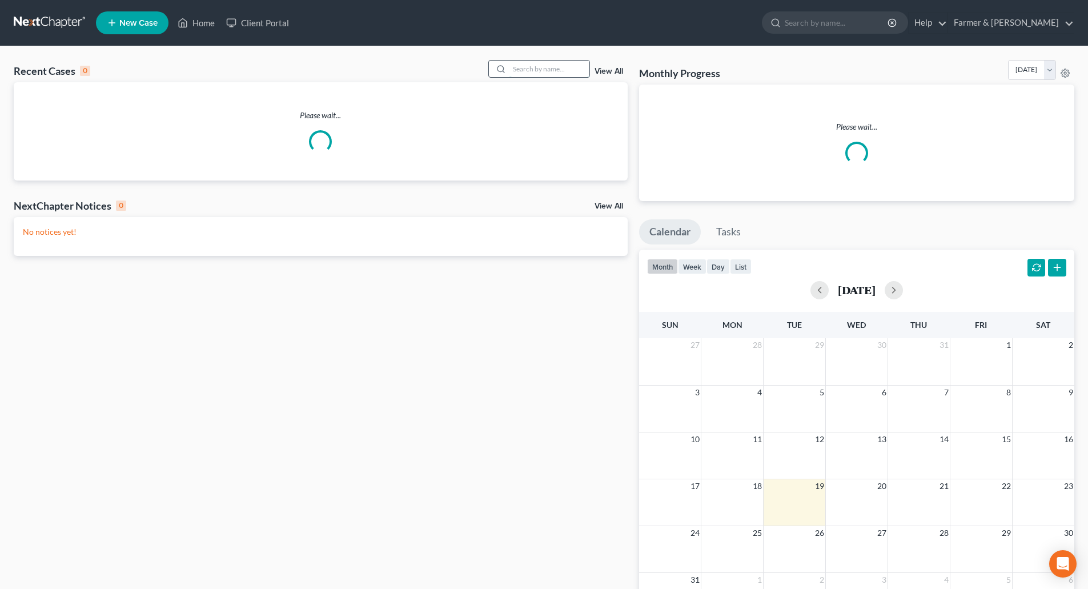
click at [545, 66] on input "search" at bounding box center [549, 69] width 80 height 17
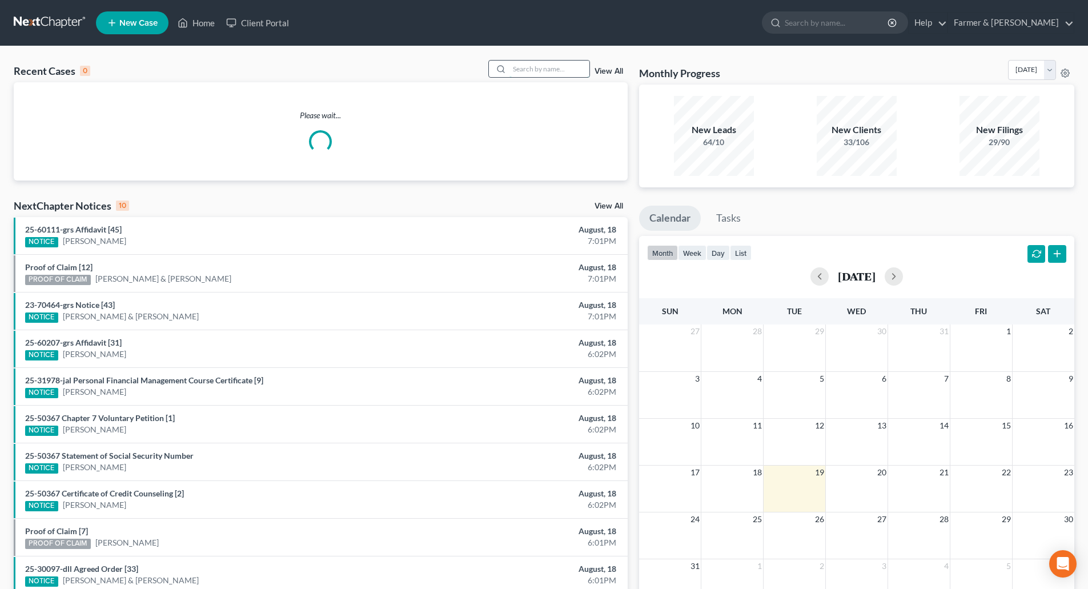
click at [545, 69] on input "search" at bounding box center [549, 69] width 80 height 17
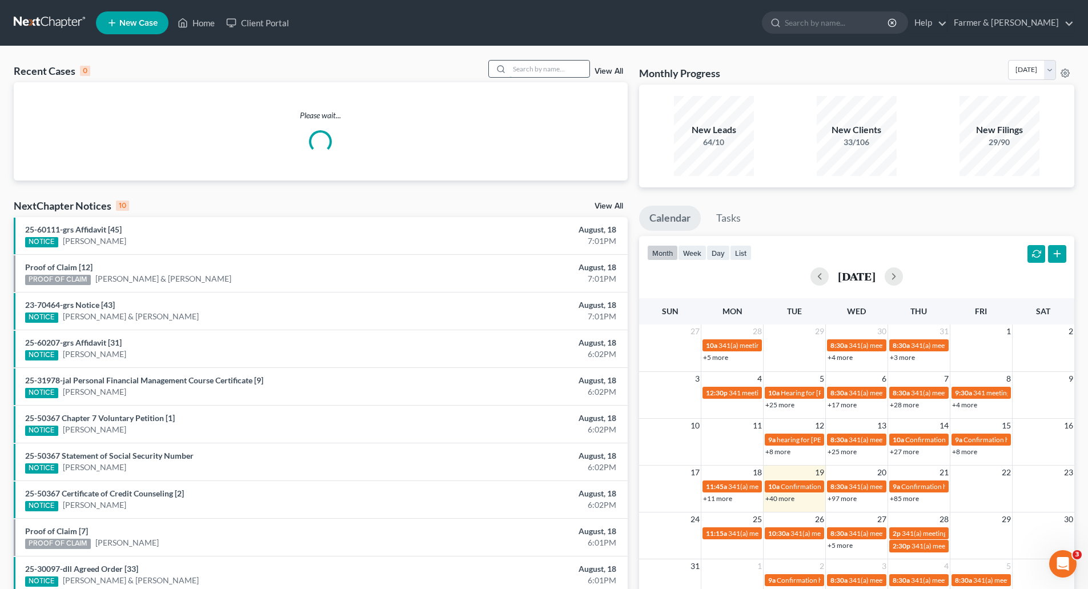
paste input "25-31179"
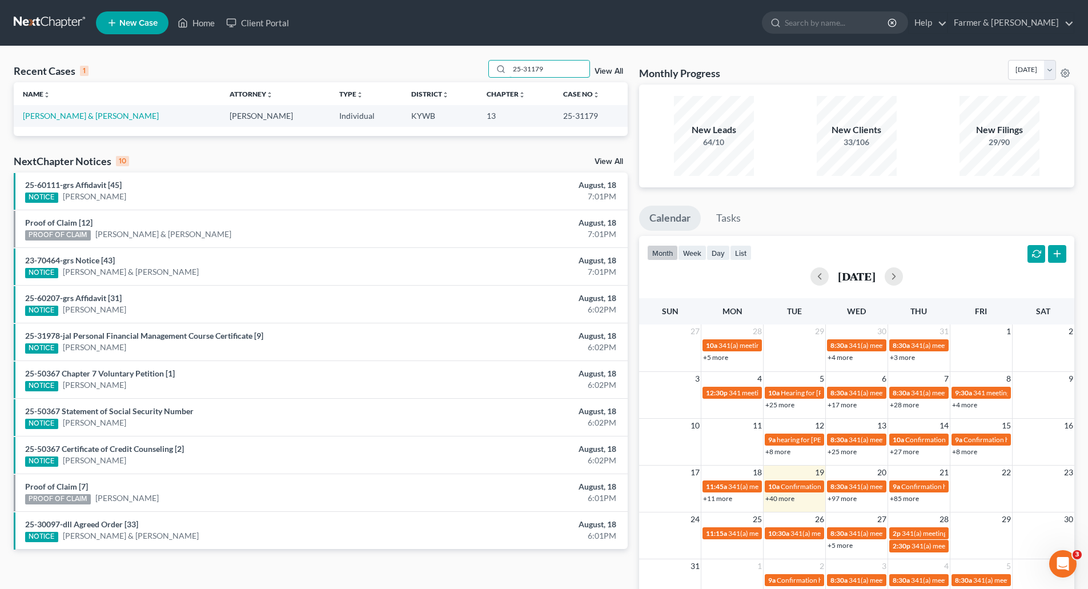
type input "25-31179"
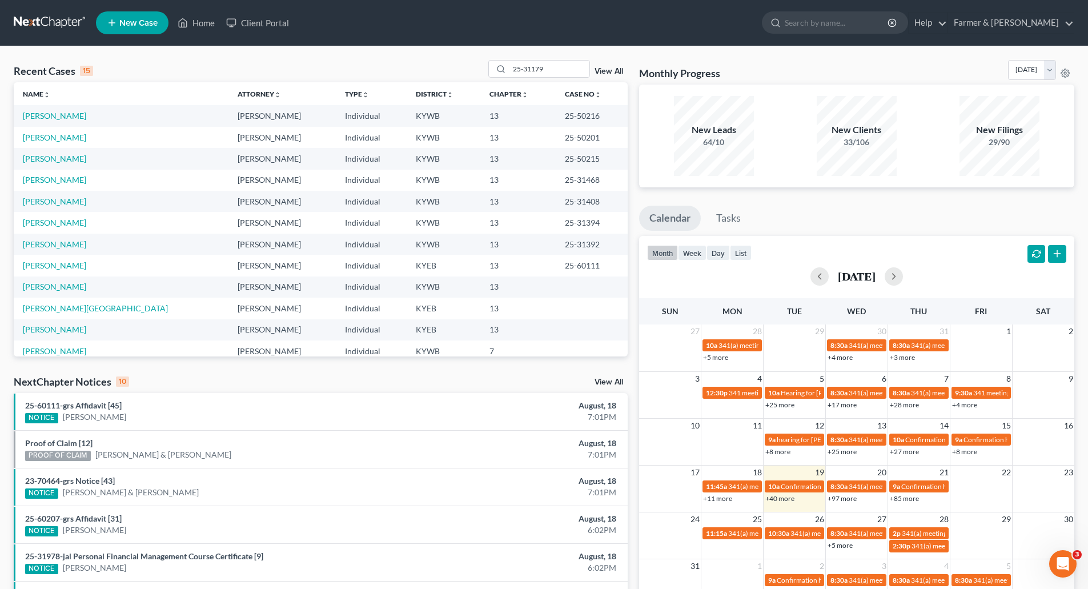
click at [55, 122] on td "[PERSON_NAME]" at bounding box center [121, 115] width 215 height 21
drag, startPoint x: 556, startPoint y: 70, endPoint x: 279, endPoint y: 73, distance: 277.5
click at [298, 72] on div "Recent Cases 15 25-31179 View All" at bounding box center [321, 71] width 614 height 22
click at [574, 70] on input "25-31179" at bounding box center [549, 69] width 80 height 17
drag, startPoint x: 557, startPoint y: 63, endPoint x: 308, endPoint y: 72, distance: 248.6
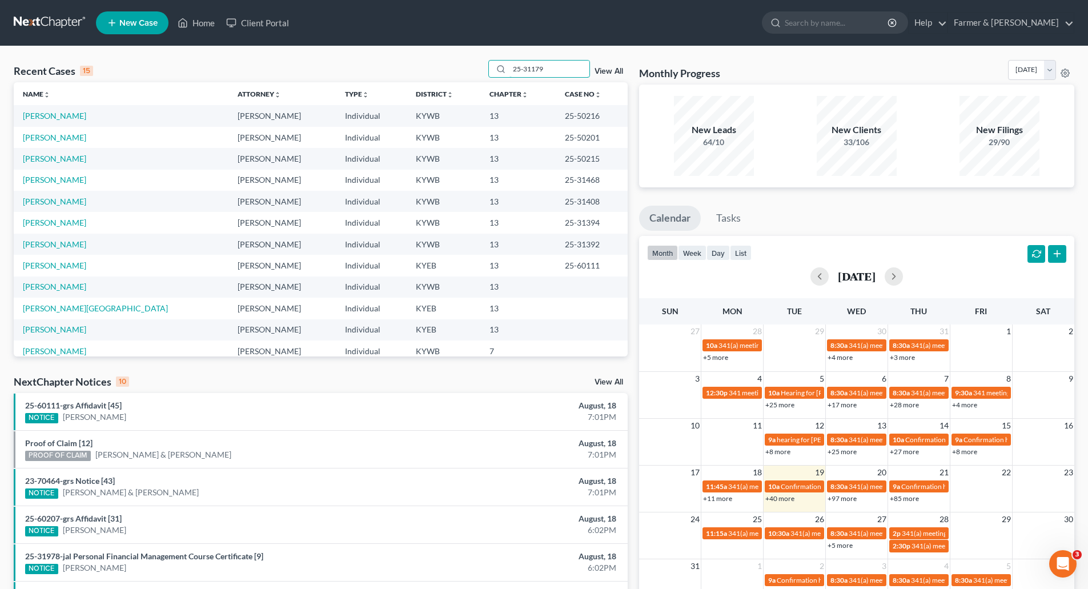
click at [332, 72] on div "Recent Cases 15 25-31179 View All" at bounding box center [321, 71] width 614 height 22
click at [276, 67] on div "Recent Cases 15 View All" at bounding box center [321, 71] width 614 height 22
click at [528, 74] on input "search" at bounding box center [549, 69] width 80 height 17
paste input "25-31179"
type input "25-31179"
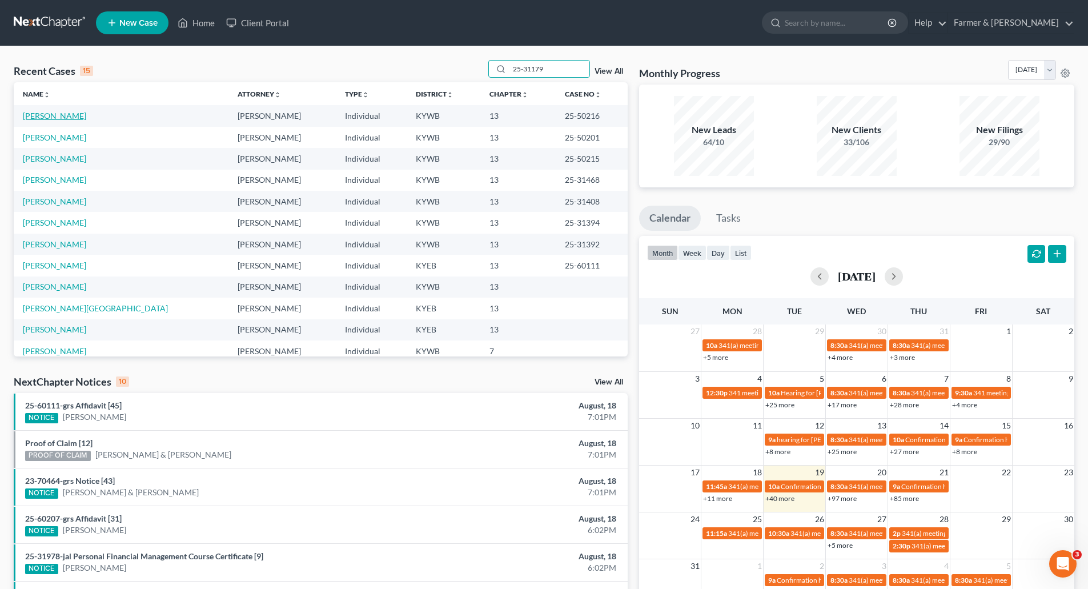
click at [42, 111] on link "[PERSON_NAME]" at bounding box center [54, 116] width 63 height 10
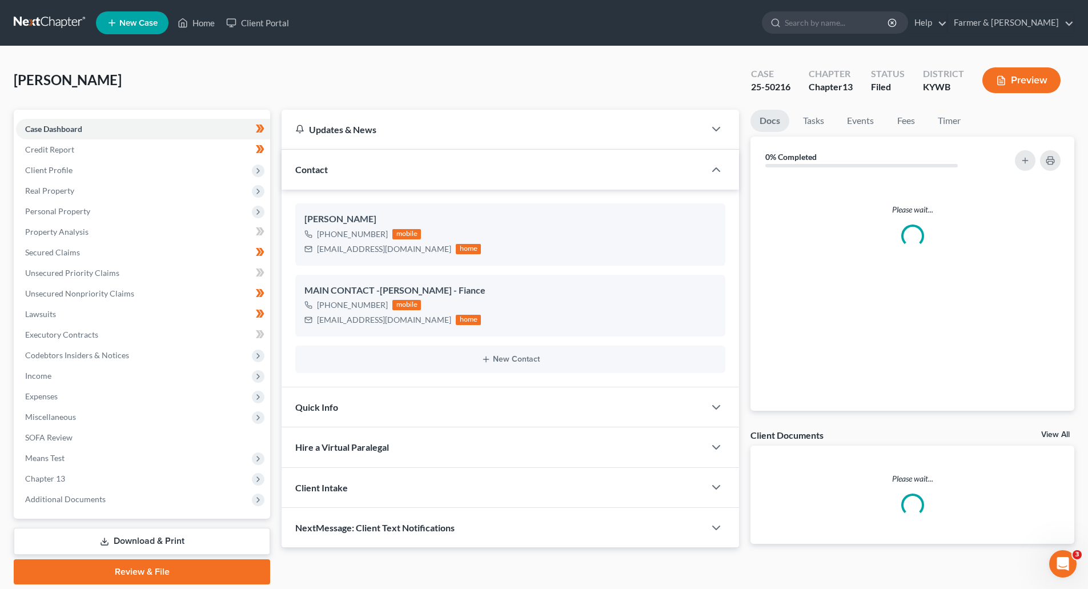
click at [42, 24] on link at bounding box center [50, 23] width 73 height 21
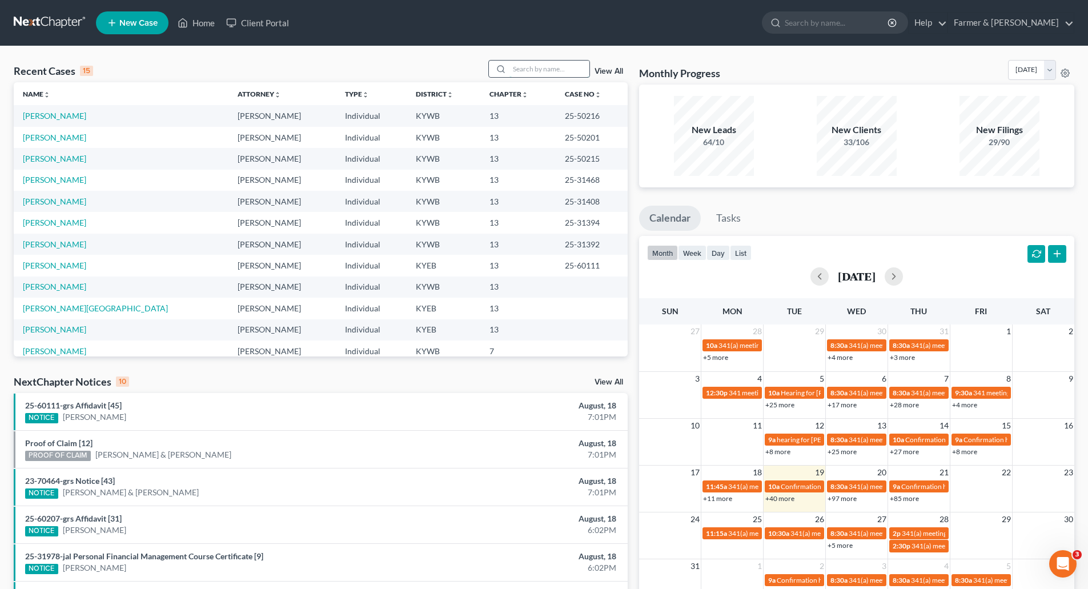
click at [526, 73] on input "search" at bounding box center [549, 69] width 80 height 17
paste input "25-31179"
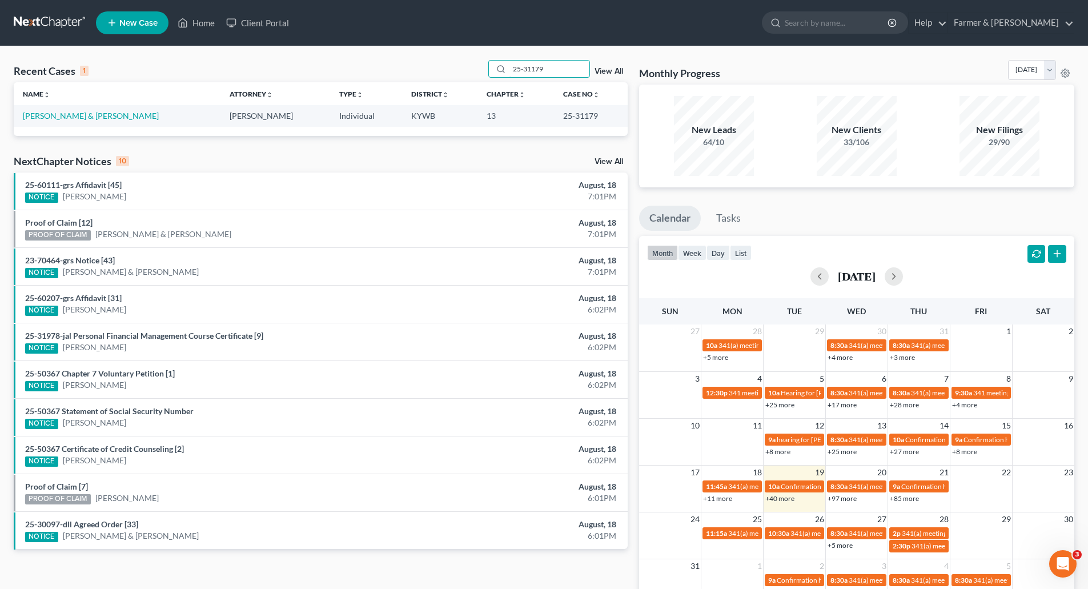
type input "25-31179"
click at [35, 119] on link "[PERSON_NAME] & [PERSON_NAME]" at bounding box center [91, 116] width 136 height 10
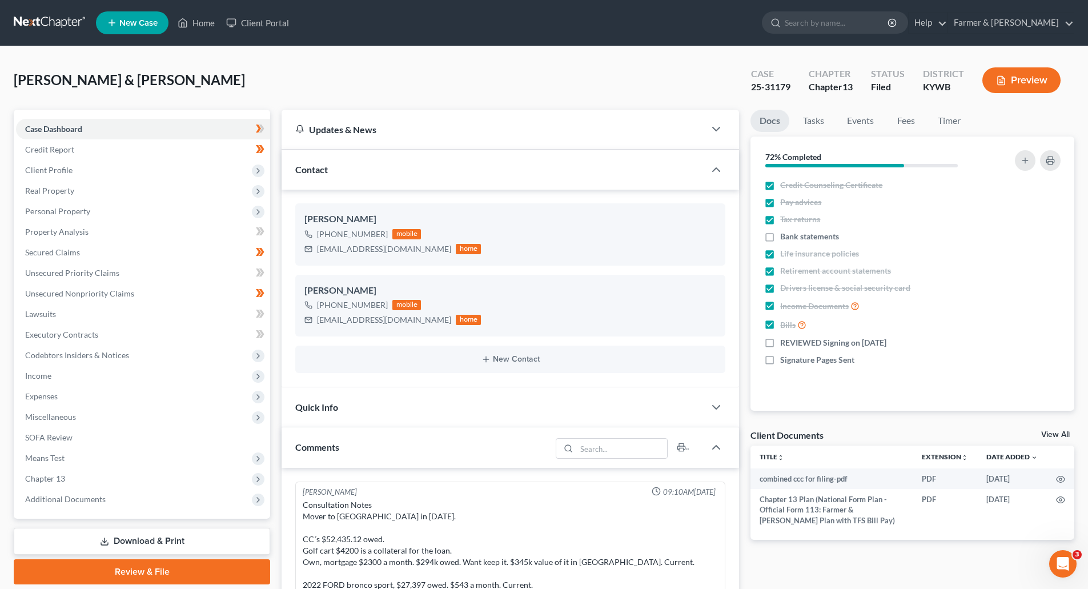
scroll to position [257, 0]
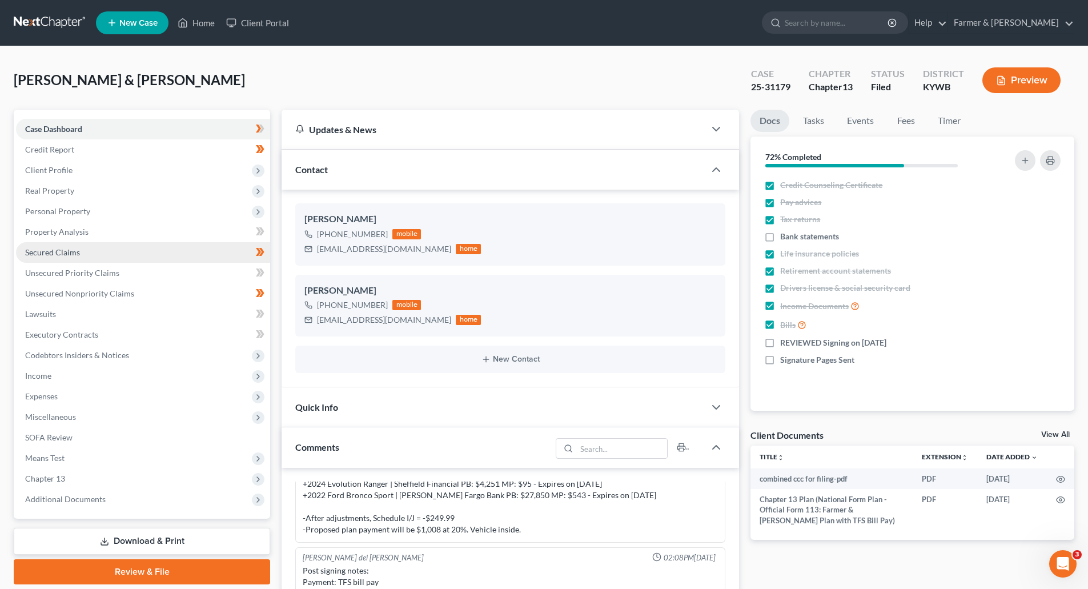
click at [46, 254] on span "Secured Claims" at bounding box center [52, 252] width 55 height 10
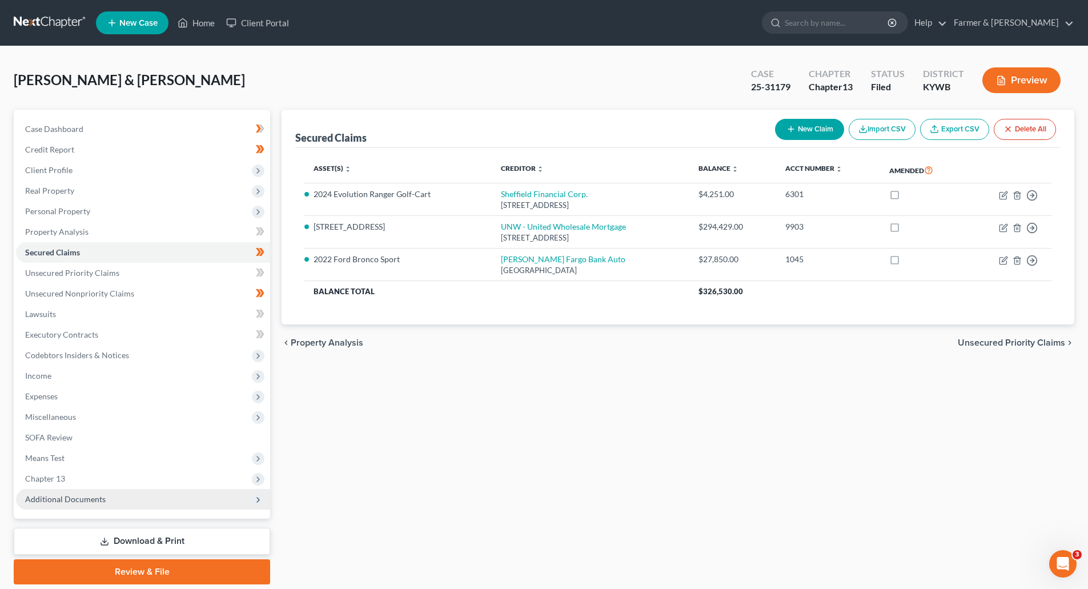
click at [71, 503] on span "Additional Documents" at bounding box center [65, 499] width 81 height 10
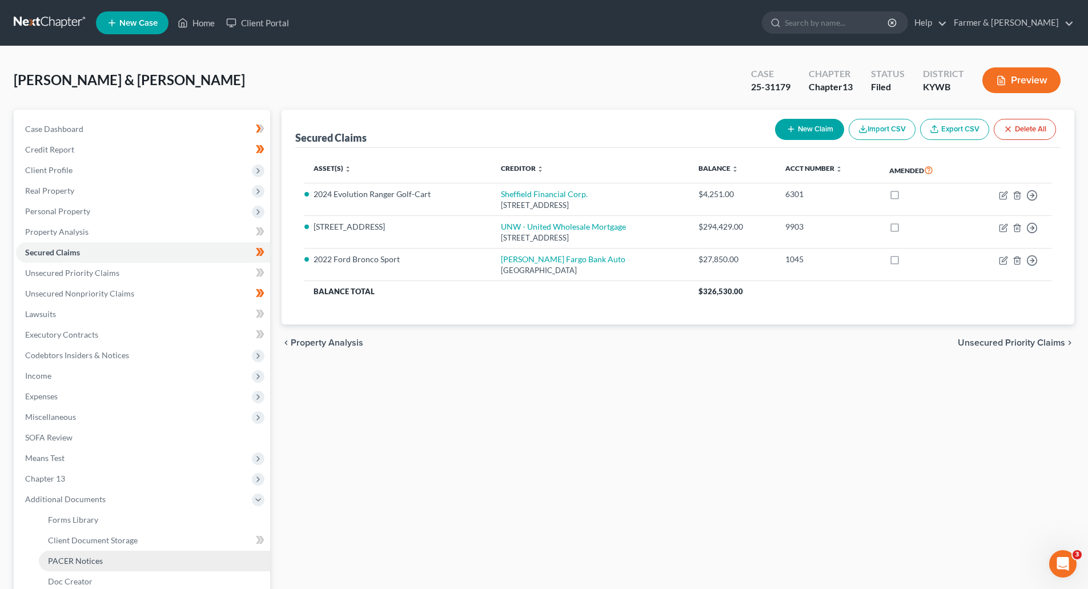
click at [65, 568] on link "PACER Notices" at bounding box center [154, 560] width 231 height 21
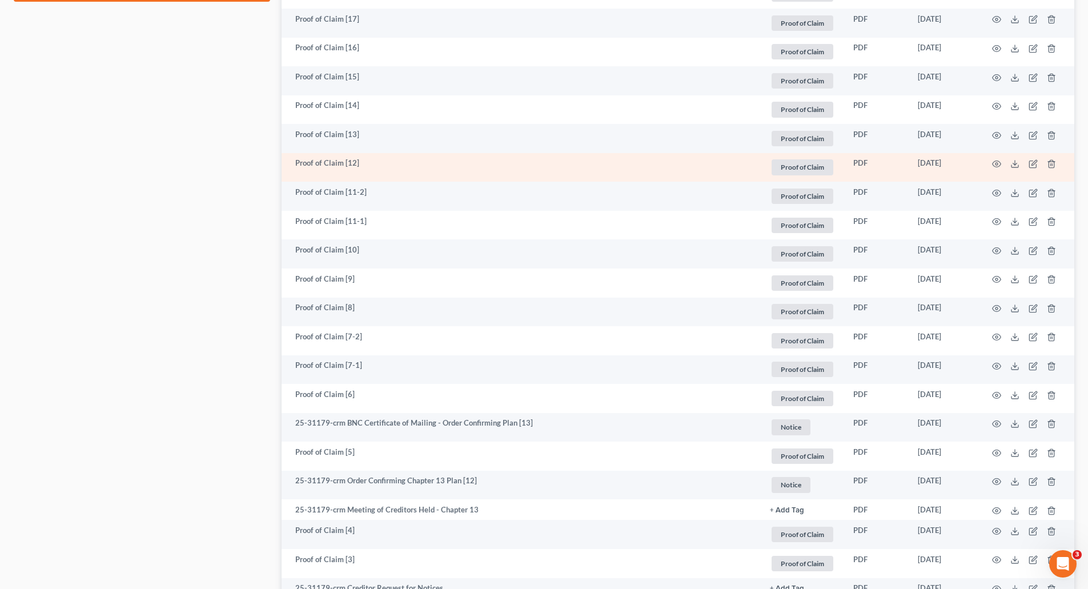
scroll to position [914, 0]
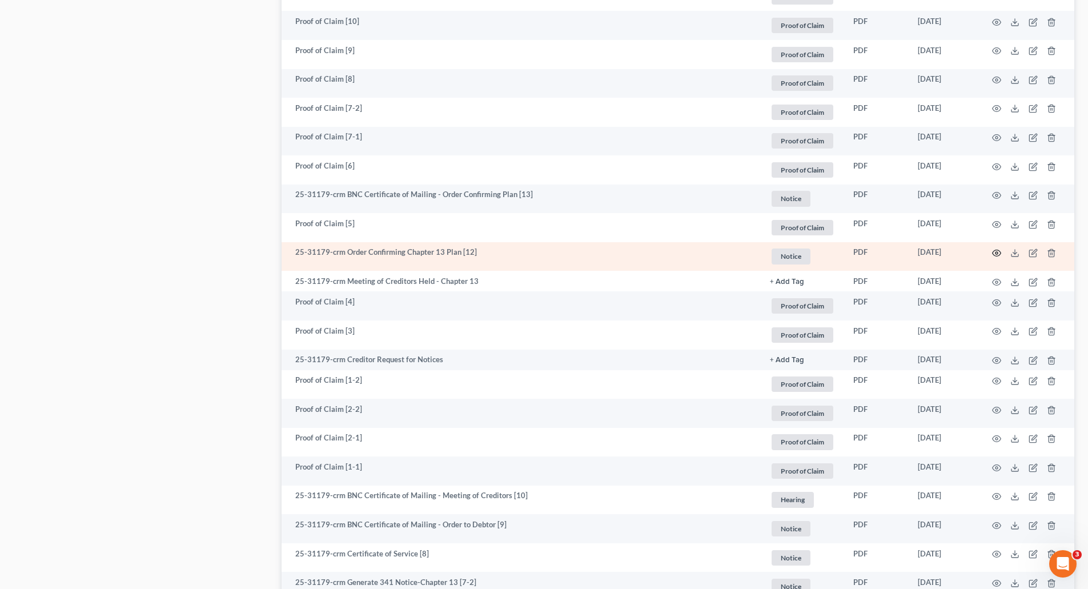
click at [997, 253] on icon "button" at bounding box center [996, 252] width 9 height 9
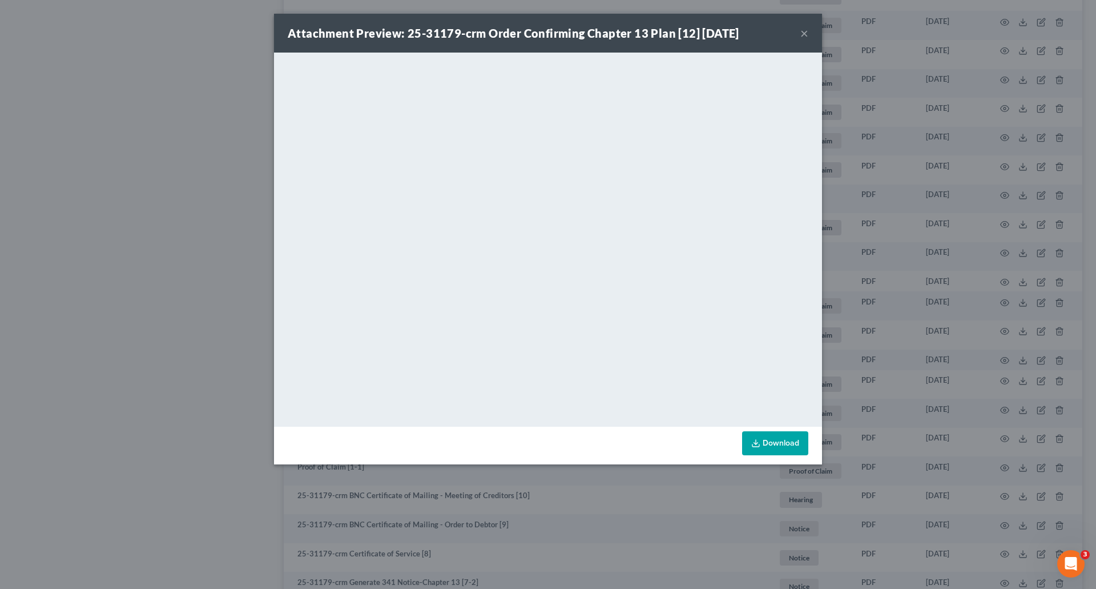
click at [804, 35] on button "×" at bounding box center [805, 33] width 8 height 14
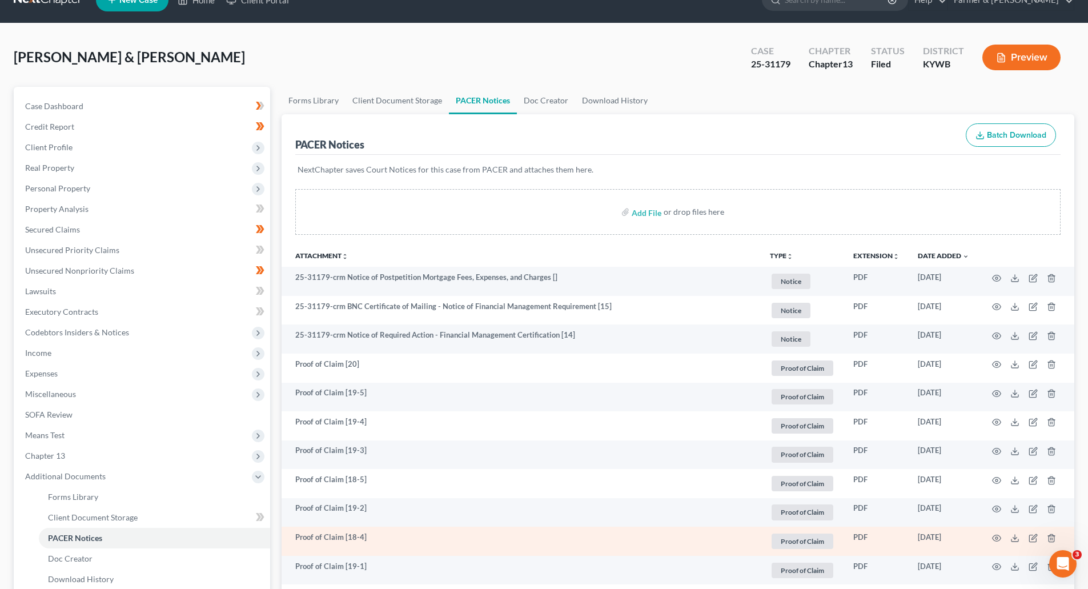
scroll to position [0, 0]
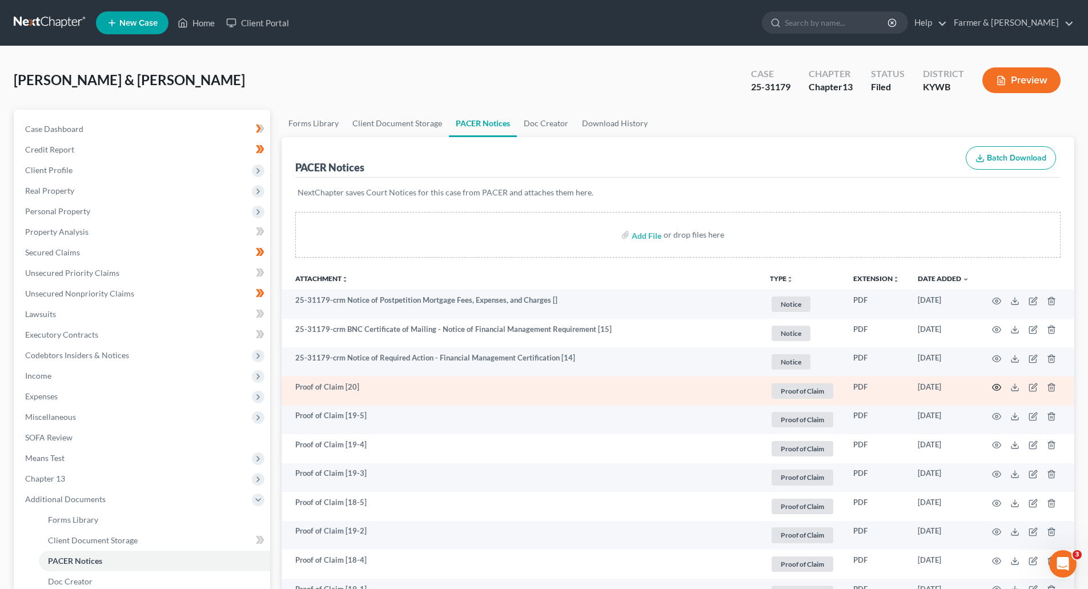
click at [994, 389] on icon "button" at bounding box center [996, 387] width 9 height 6
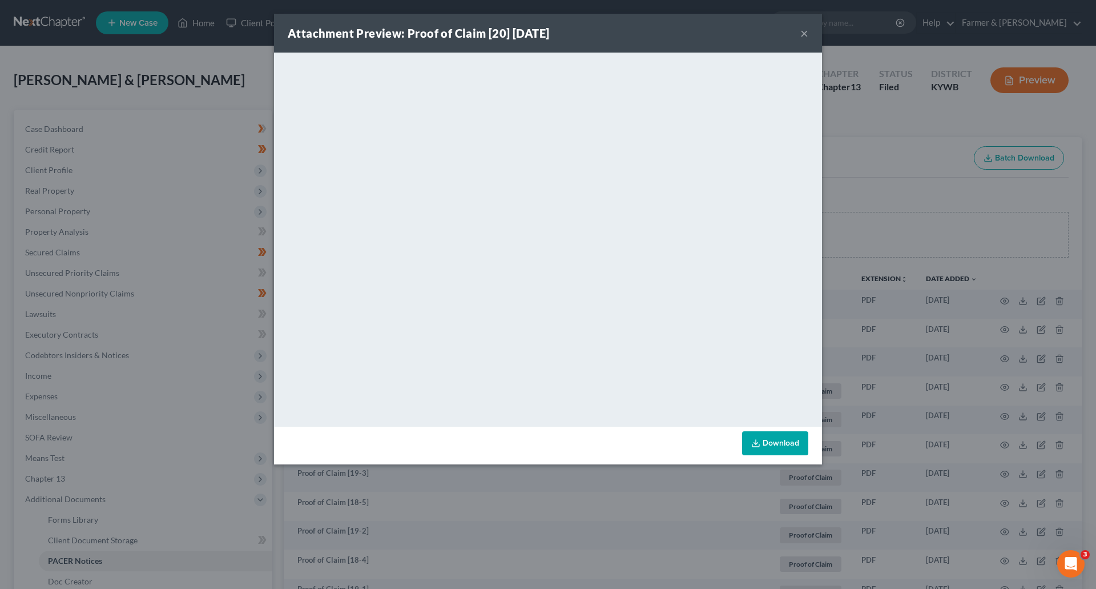
click at [807, 35] on button "×" at bounding box center [805, 33] width 8 height 14
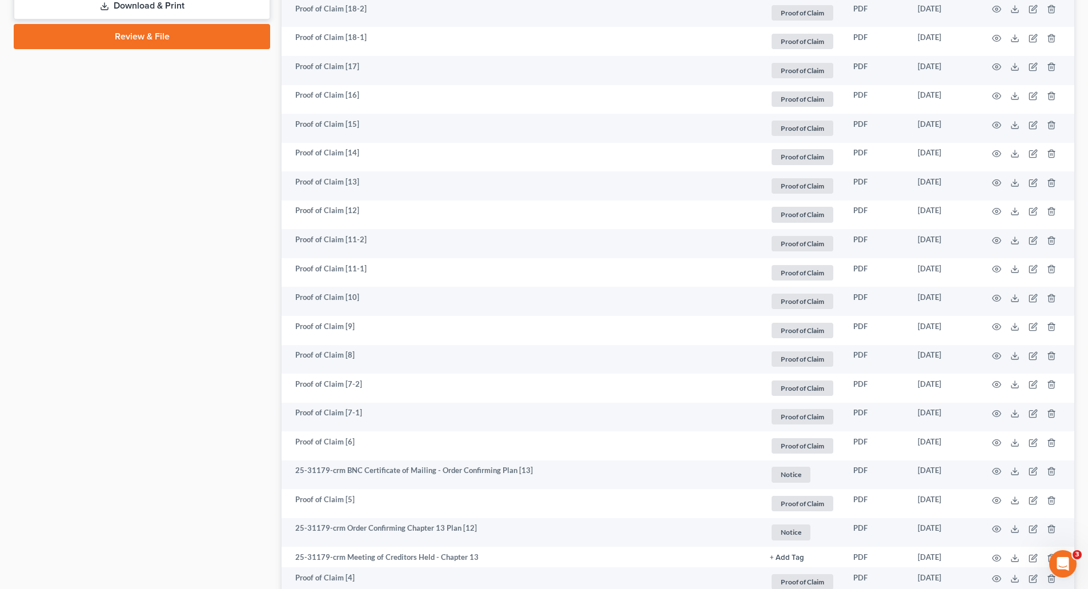
scroll to position [685, 0]
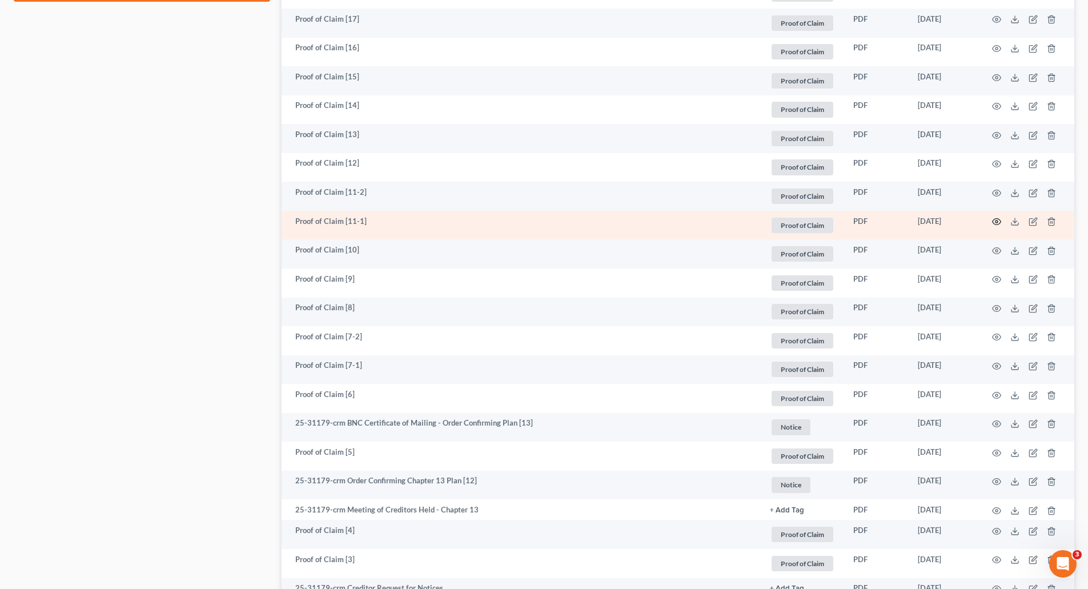
click at [995, 222] on circle "button" at bounding box center [996, 221] width 2 height 2
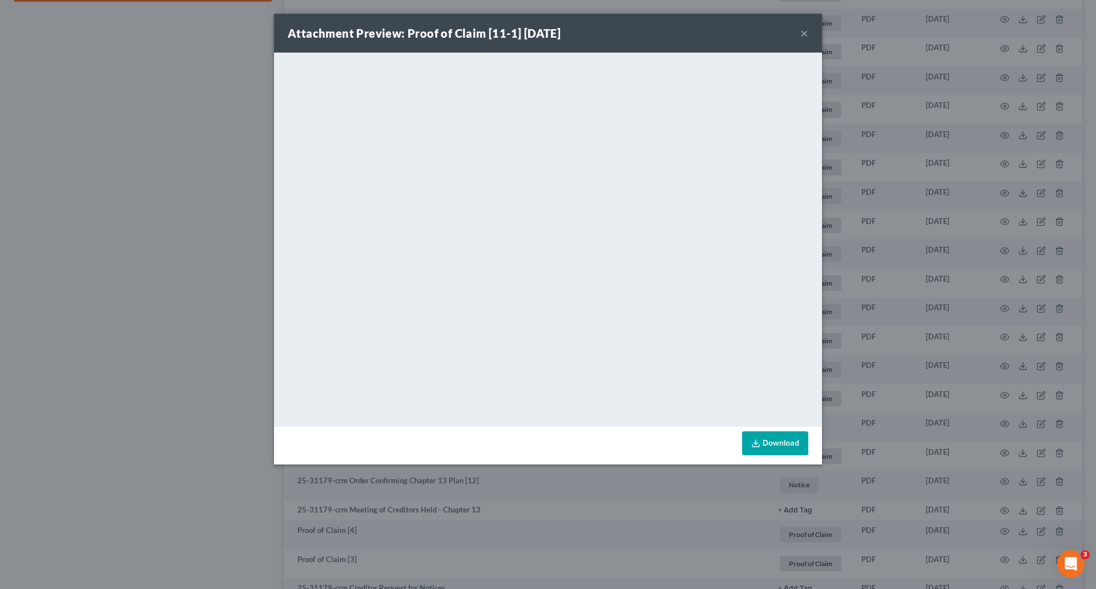
click at [803, 37] on button "×" at bounding box center [805, 33] width 8 height 14
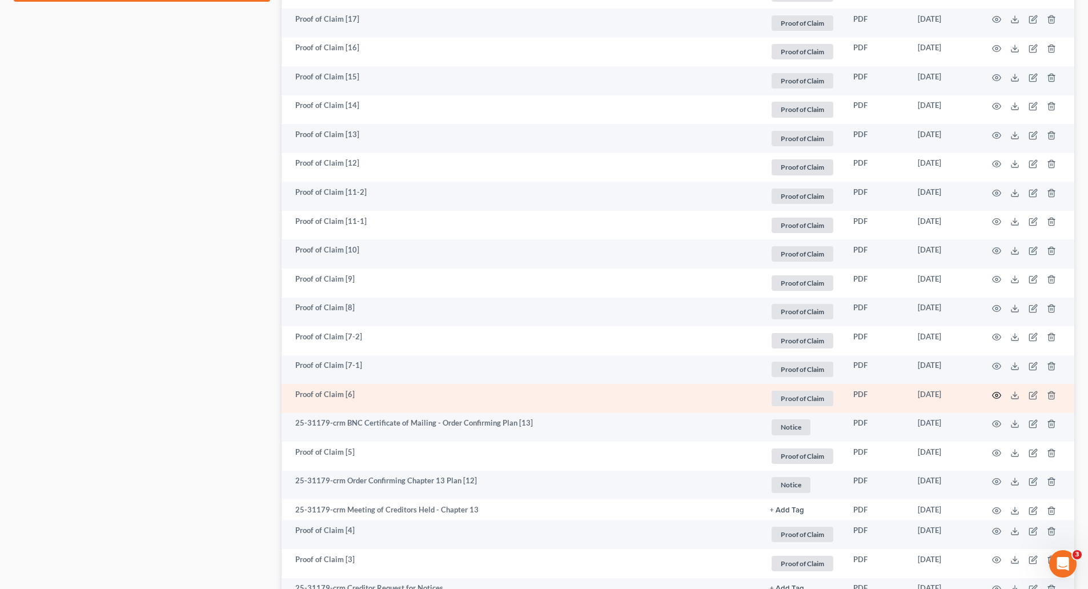
click at [999, 394] on icon "button" at bounding box center [996, 395] width 9 height 9
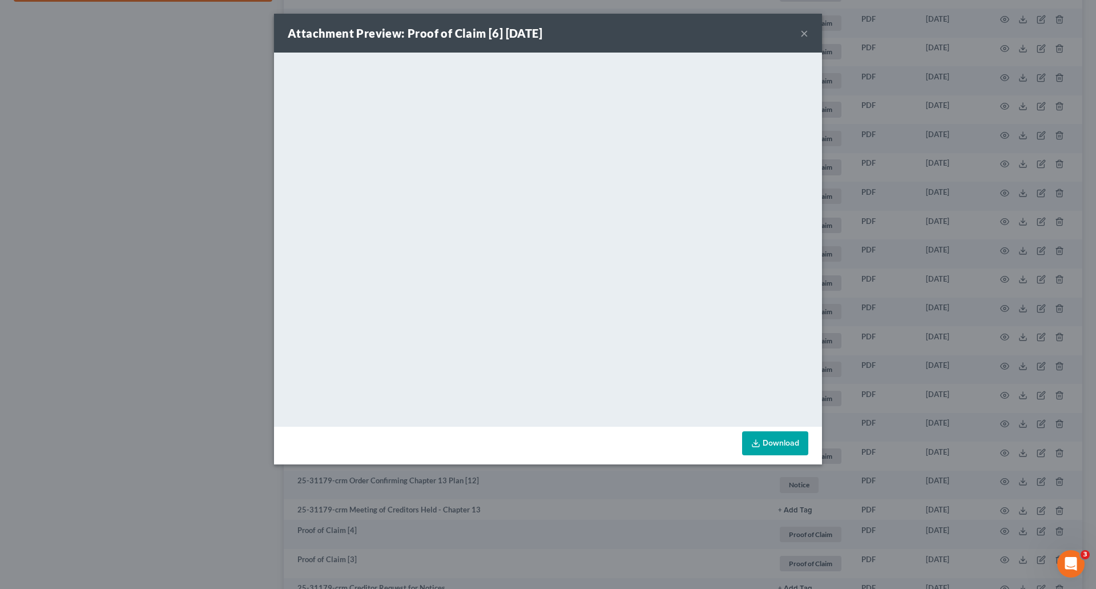
click at [803, 31] on button "×" at bounding box center [805, 33] width 8 height 14
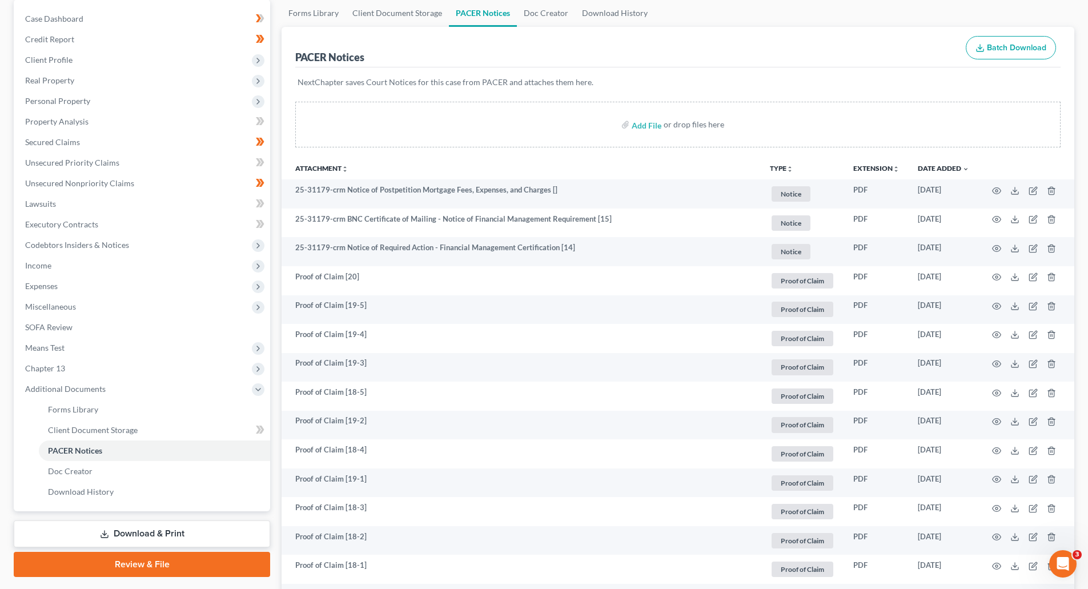
scroll to position [0, 0]
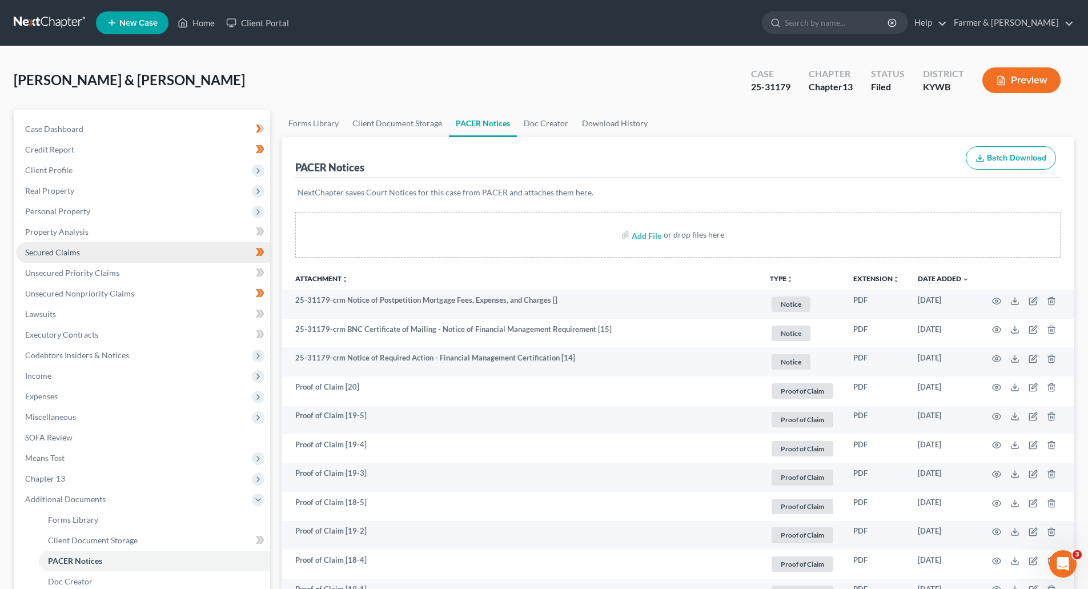
click at [46, 252] on span "Secured Claims" at bounding box center [52, 252] width 55 height 10
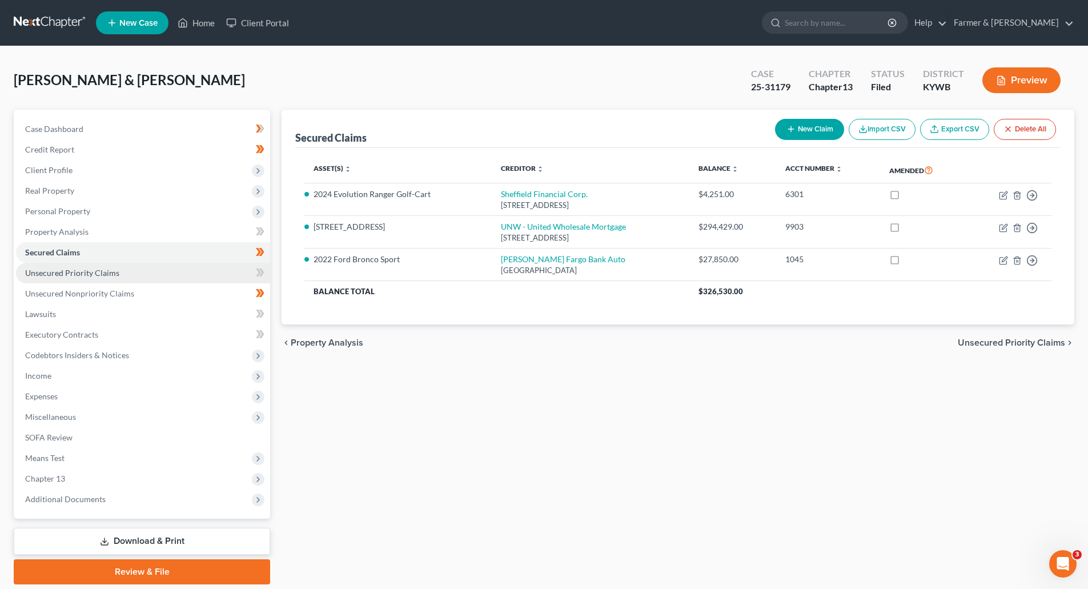
click at [56, 280] on link "Unsecured Priority Claims" at bounding box center [143, 273] width 254 height 21
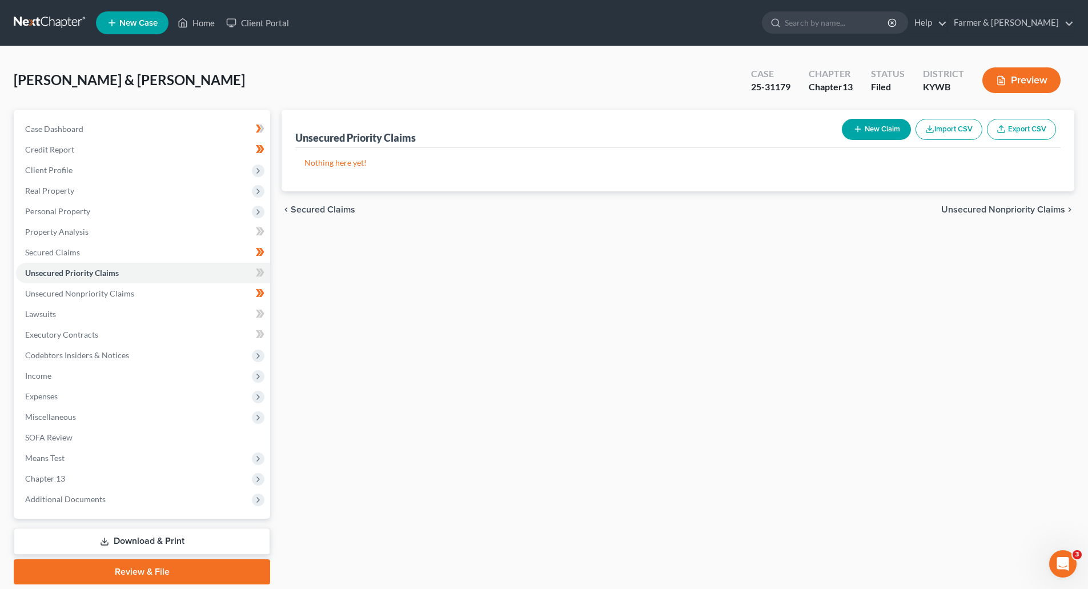
click at [685, 265] on div "Unsecured Priority Claims New Claim Import CSV Export CSV Nothing here yet! Pre…" at bounding box center [678, 347] width 804 height 475
